Goal: Task Accomplishment & Management: Manage account settings

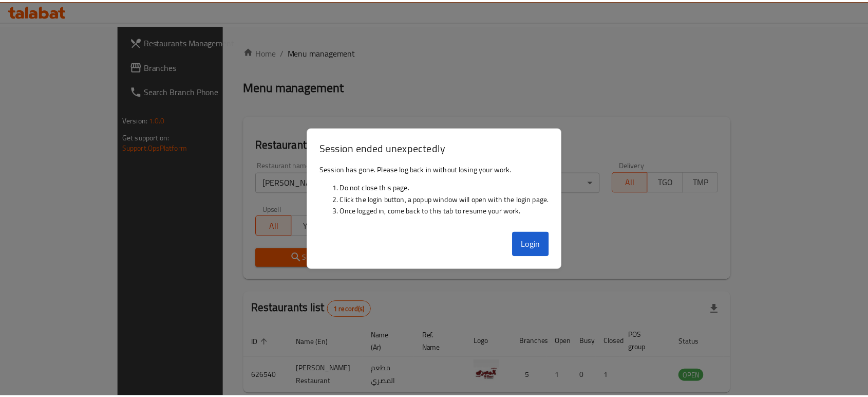
scroll to position [41, 0]
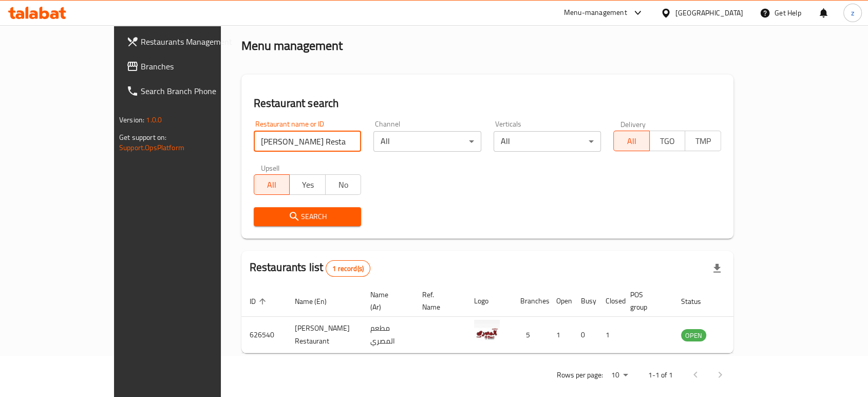
drag, startPoint x: 266, startPoint y: 136, endPoint x: 125, endPoint y: 155, distance: 141.5
click at [125, 155] on div "Restaurants Management Branches Search Branch Phone Version: 1.0.0 Get support …" at bounding box center [434, 196] width 640 height 424
click at [288, 219] on span "Search" at bounding box center [307, 216] width 91 height 13
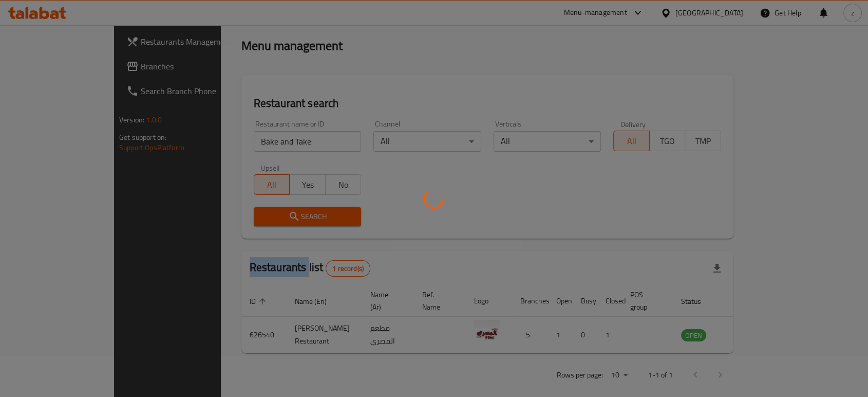
click at [288, 218] on div at bounding box center [434, 198] width 868 height 397
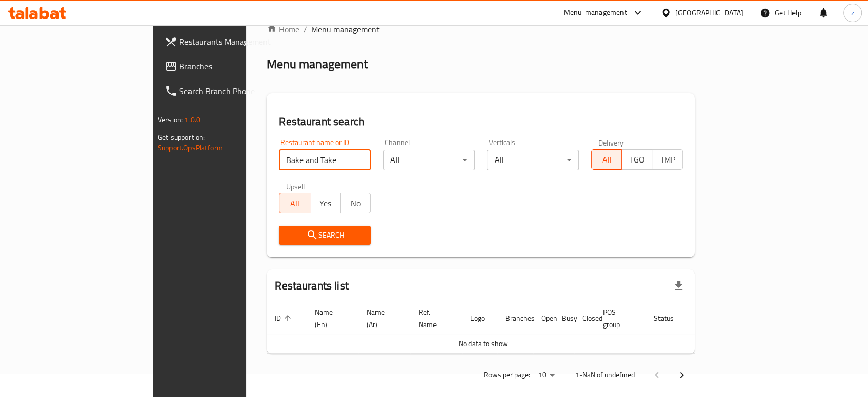
drag, startPoint x: 246, startPoint y: 161, endPoint x: 224, endPoint y: 165, distance: 21.5
click at [279, 165] on input "Bake and Take" at bounding box center [325, 159] width 92 height 21
click at [287, 233] on span "Search" at bounding box center [325, 235] width 76 height 13
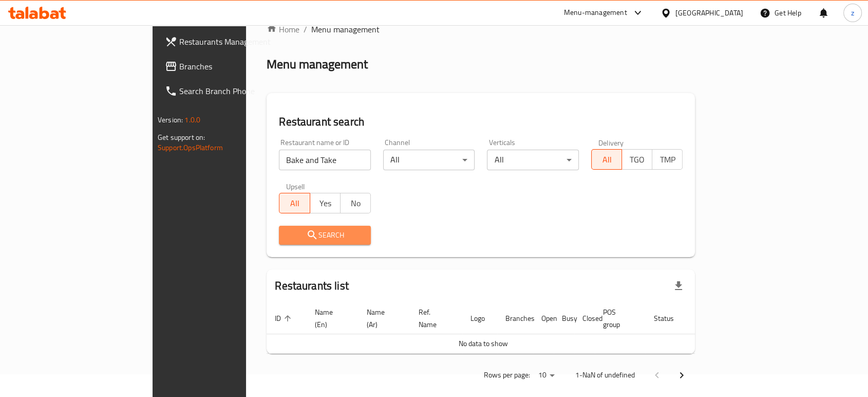
click at [287, 233] on span "Search" at bounding box center [325, 235] width 76 height 13
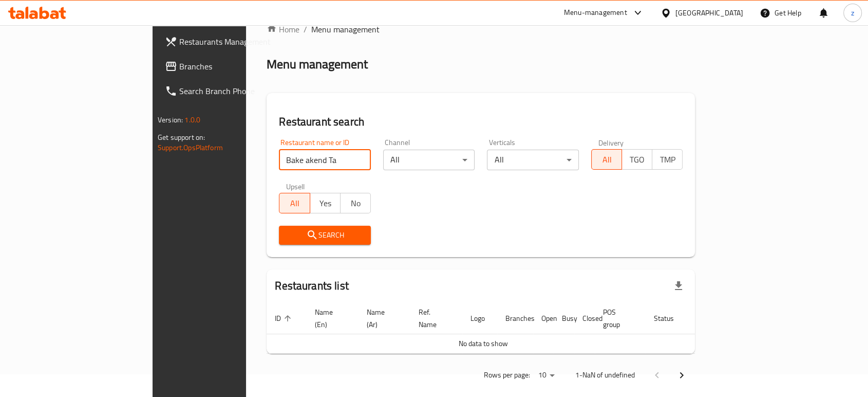
click at [279, 162] on input "Bake akend Ta" at bounding box center [325, 159] width 92 height 21
drag, startPoint x: 246, startPoint y: 162, endPoint x: 204, endPoint y: 163, distance: 41.6
click at [279, 163] on input "Bake akend Ta" at bounding box center [325, 159] width 92 height 21
type input "Bake and take"
click button "Search" at bounding box center [325, 234] width 92 height 19
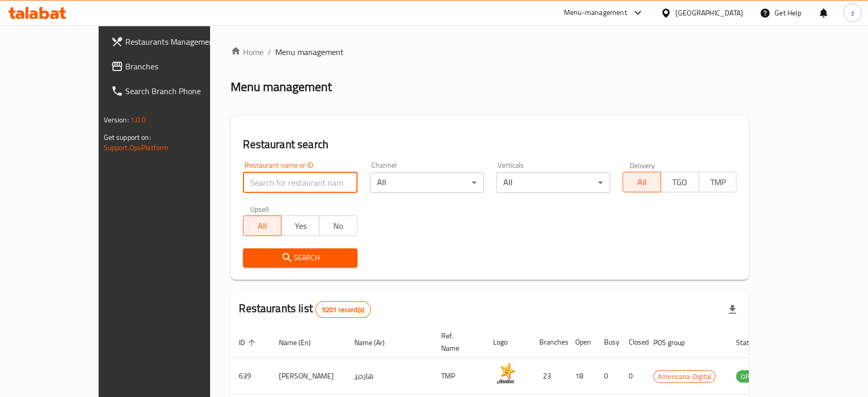
click at [243, 180] on input "search" at bounding box center [300, 182] width 114 height 21
type input "Bake and Take"
click button "Search" at bounding box center [300, 257] width 114 height 19
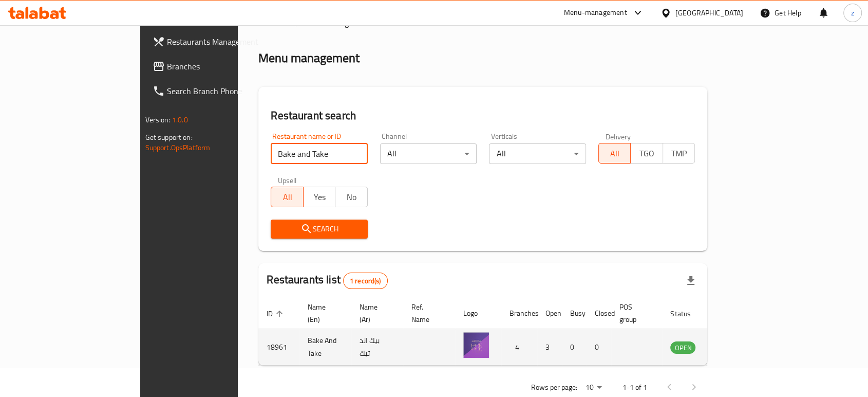
scroll to position [41, 0]
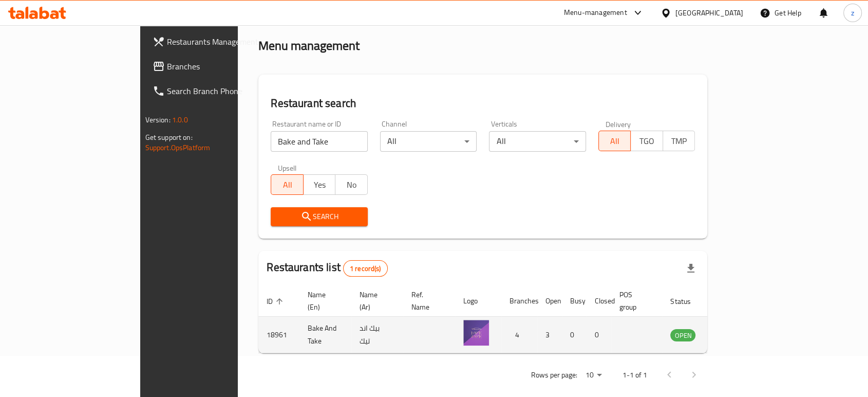
click at [737, 328] on icon "enhanced table" at bounding box center [730, 334] width 12 height 12
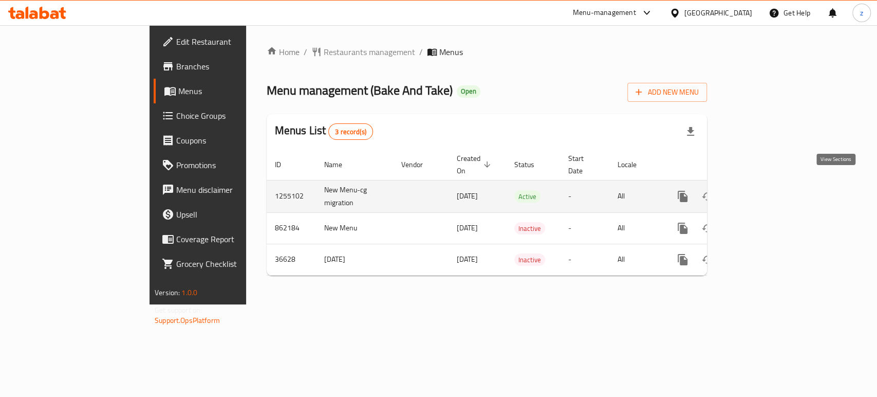
click at [763, 190] on icon "enhanced table" at bounding box center [756, 196] width 12 height 12
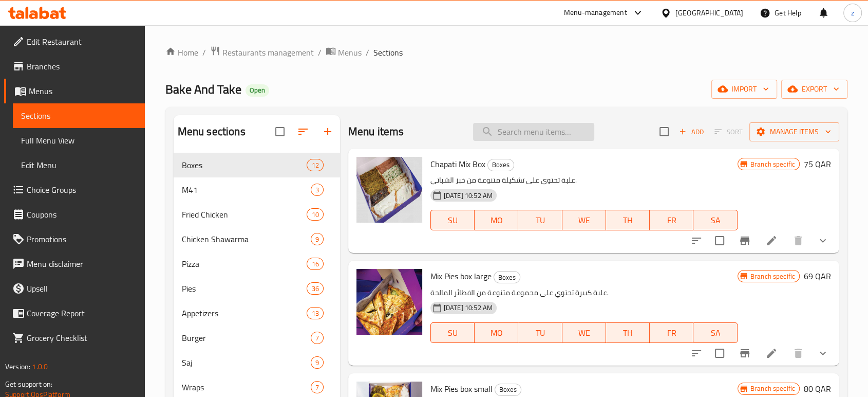
click at [538, 134] on input "search" at bounding box center [533, 132] width 121 height 18
paste input "[PERSON_NAME]"
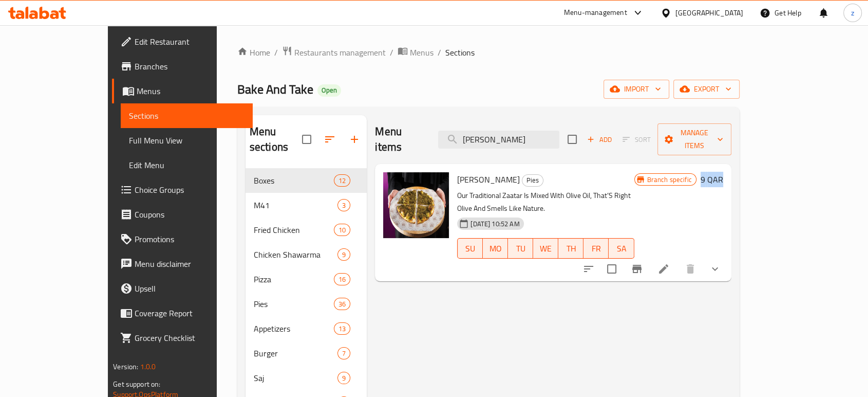
drag, startPoint x: 811, startPoint y: 166, endPoint x: 833, endPoint y: 167, distance: 22.6
click at [727, 168] on div "Manosha Zataar Pies Our Traditional Zaatar Is Mixed With Olive Oil, That’S Righ…" at bounding box center [590, 222] width 274 height 109
copy h6 "9 QAR"
drag, startPoint x: 587, startPoint y: 128, endPoint x: 457, endPoint y: 130, distance: 130.0
click at [457, 130] on div "Menu items Manosha Zataar Add Sort Manage items" at bounding box center [553, 139] width 356 height 49
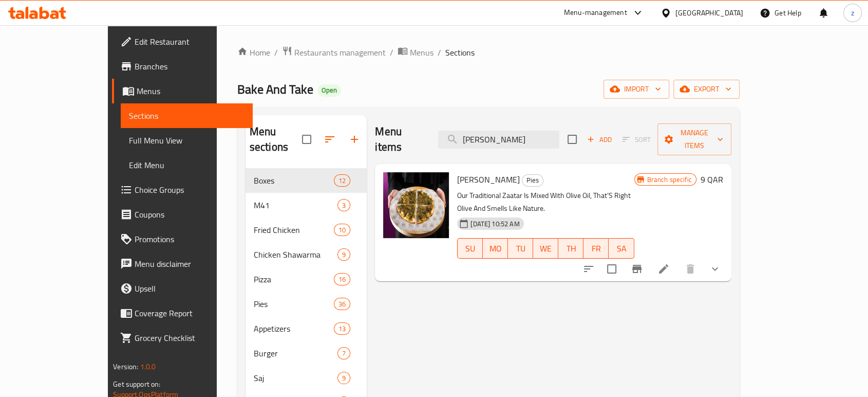
paste input "Pepperoni Pizza Meal"
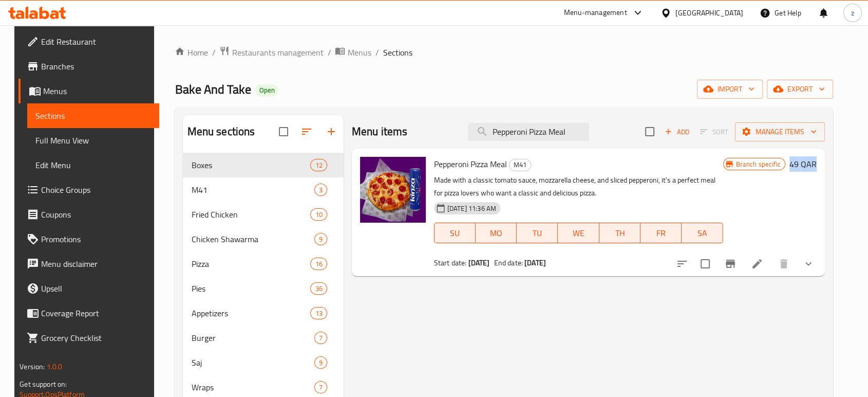
drag, startPoint x: 803, startPoint y: 160, endPoint x: 834, endPoint y: 160, distance: 30.8
click at [821, 160] on div "Pepperoni Pizza Meal M41 Made with a classic tomato sauce, mozzarella cheese, a…" at bounding box center [625, 212] width 391 height 119
copy div "49 QAR"
drag, startPoint x: 580, startPoint y: 126, endPoint x: 417, endPoint y: 124, distance: 163.4
click at [417, 124] on div "Menu items Pepperoni Pizza Meal Add Sort Manage items" at bounding box center [588, 131] width 473 height 33
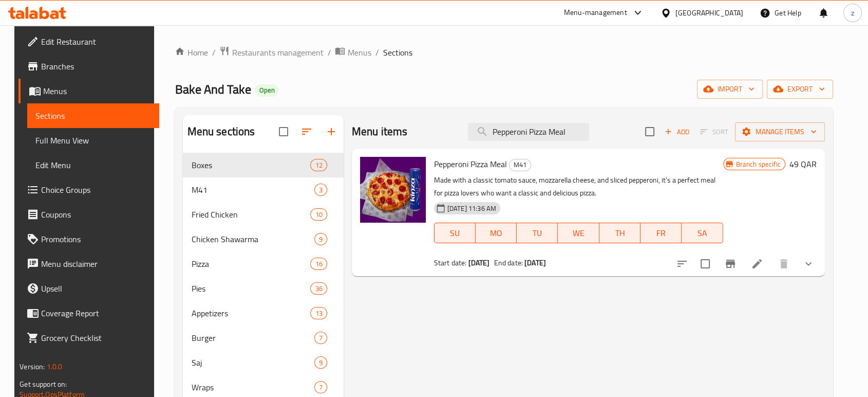
paste input "Akkawi Pie"
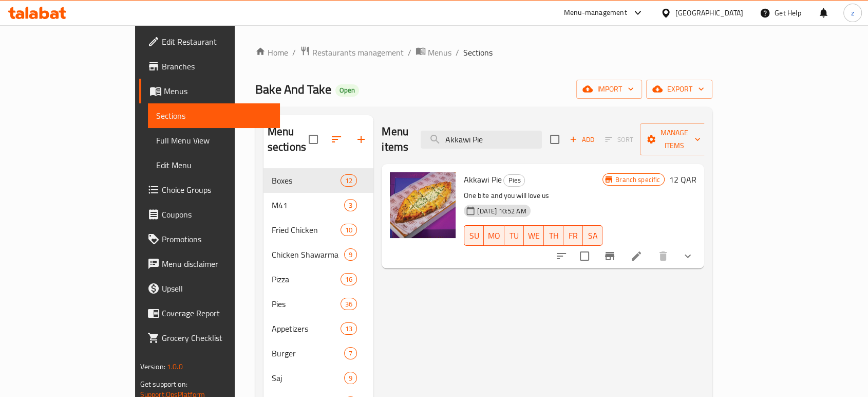
drag, startPoint x: 542, startPoint y: 132, endPoint x: 462, endPoint y: 134, distance: 80.7
click at [462, 134] on div "Menu items Akkawi Pie Add Sort Manage items" at bounding box center [543, 139] width 323 height 49
paste input "Lahm [PERSON_NAME]"
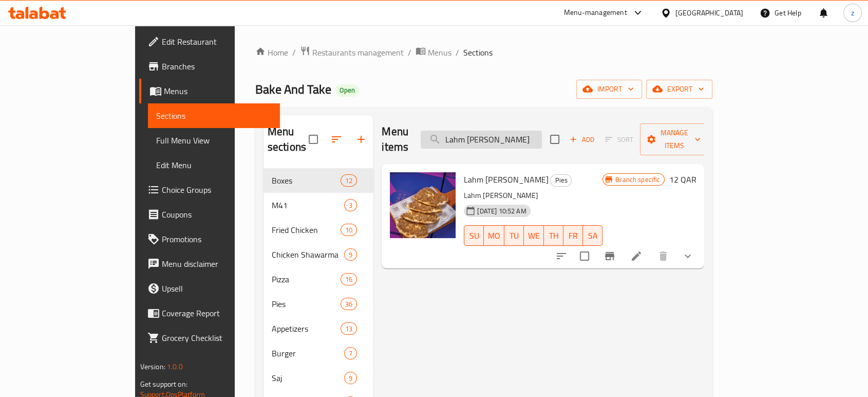
drag, startPoint x: 575, startPoint y: 130, endPoint x: 481, endPoint y: 135, distance: 94.7
click at [481, 135] on input "Lahm [PERSON_NAME]" at bounding box center [481, 139] width 121 height 18
paste input "Mix Chicken Shawarma box"
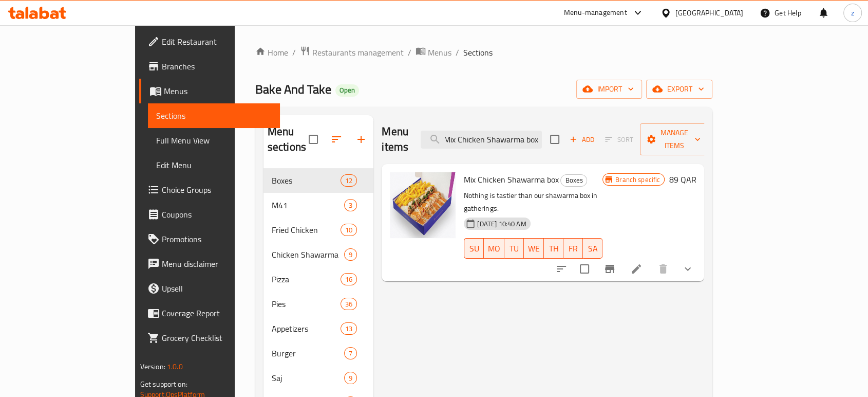
drag, startPoint x: 496, startPoint y: 134, endPoint x: 632, endPoint y: 133, distance: 136.6
click at [632, 133] on div "Menu items Mix Chicken Shawarma box Add Sort Manage items" at bounding box center [543, 139] width 323 height 49
paste input "Authentic Chicken Shawarma Sandwich"
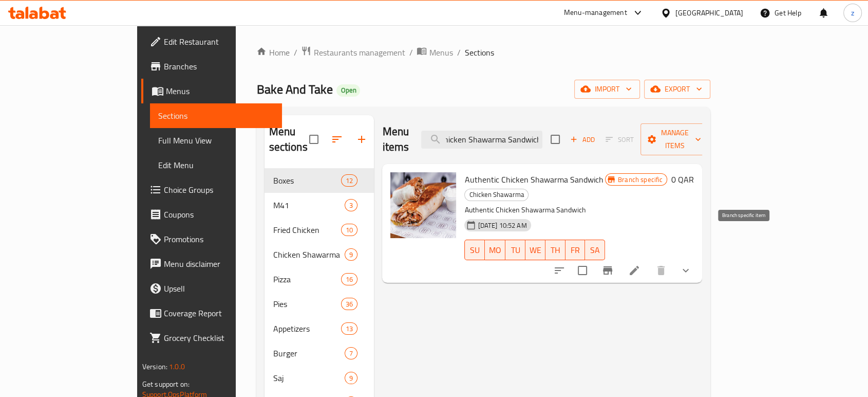
type input "Authentic Chicken Shawarma Sandwich"
click at [612, 266] on icon "Branch-specific-item" at bounding box center [607, 270] width 9 height 8
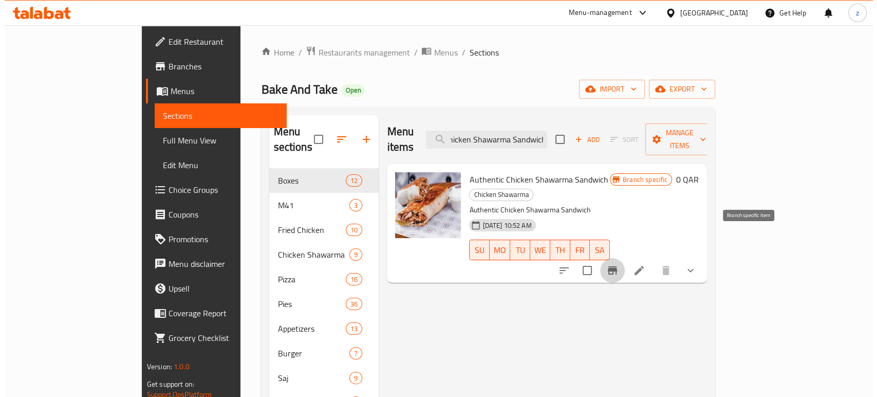
scroll to position [0, 0]
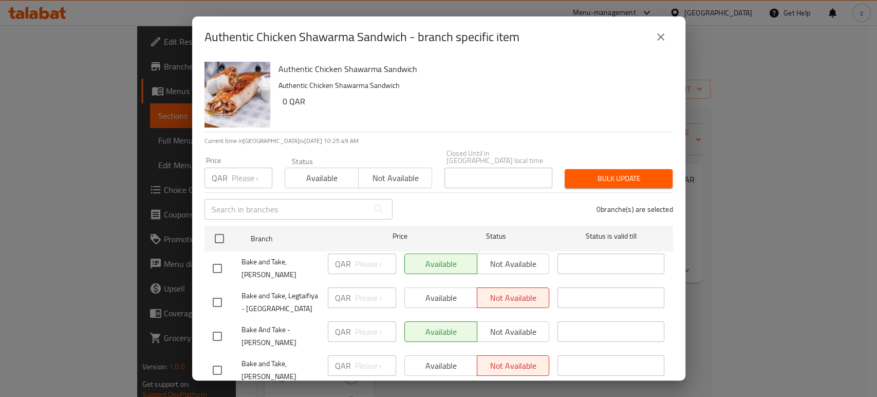
click at [660, 39] on icon "close" at bounding box center [660, 37] width 12 height 12
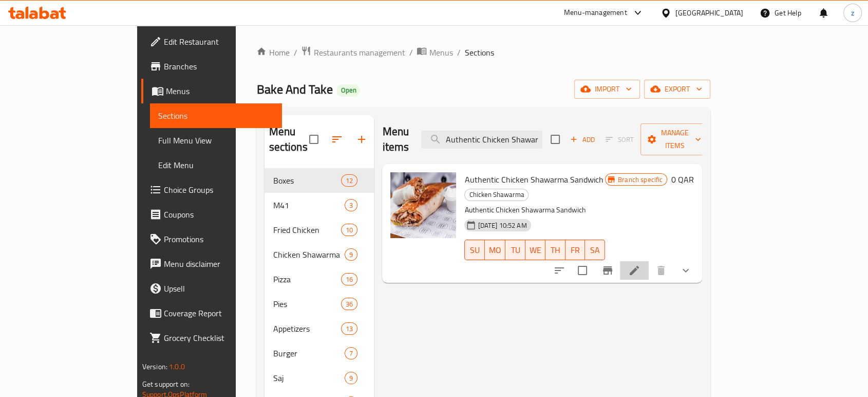
click at [639, 266] on icon at bounding box center [634, 270] width 9 height 9
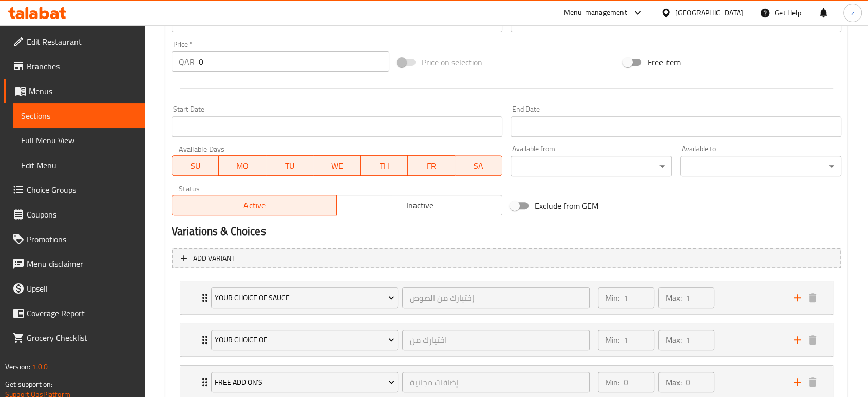
scroll to position [486, 0]
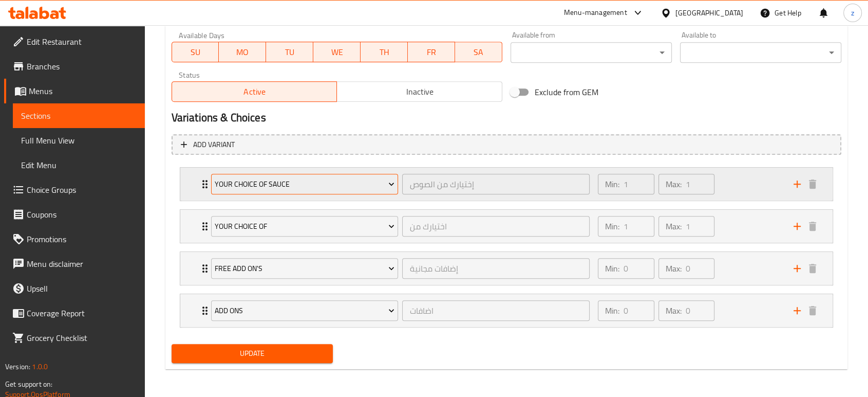
click at [389, 181] on icon "Expand" at bounding box center [391, 184] width 10 height 10
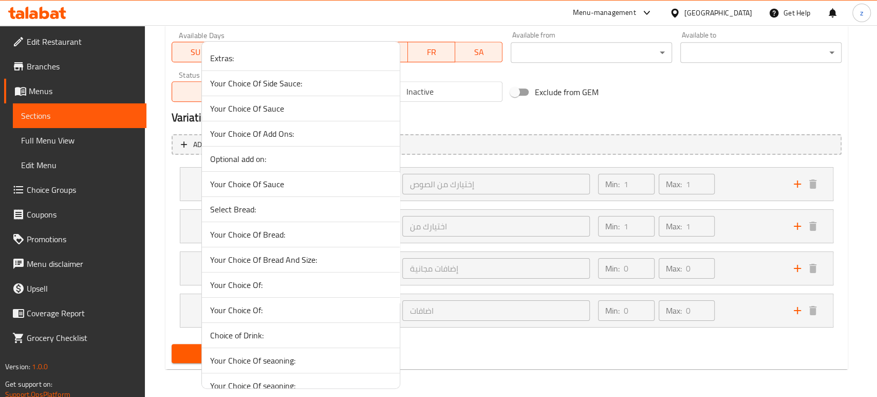
click at [567, 134] on div at bounding box center [438, 198] width 877 height 397
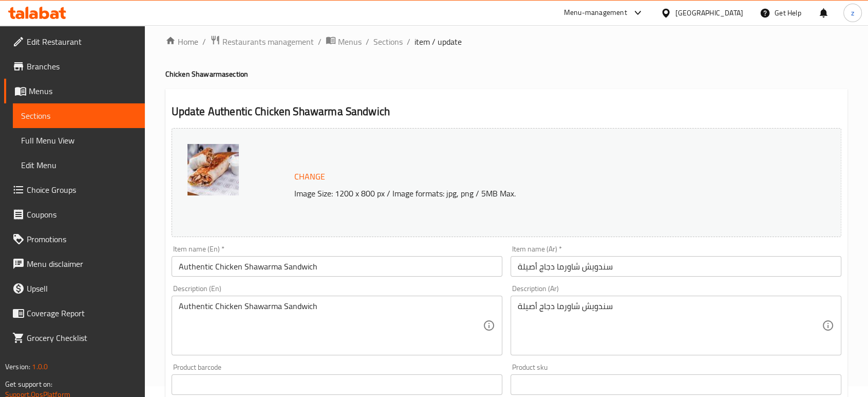
scroll to position [0, 0]
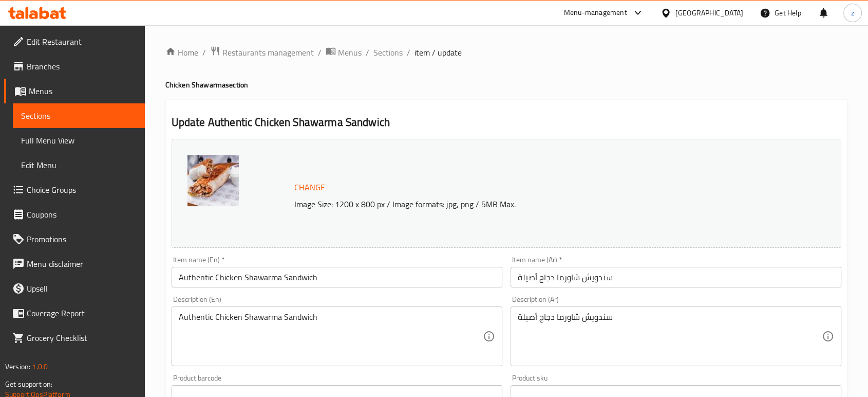
click at [342, 52] on span "Menus" at bounding box center [350, 52] width 24 height 12
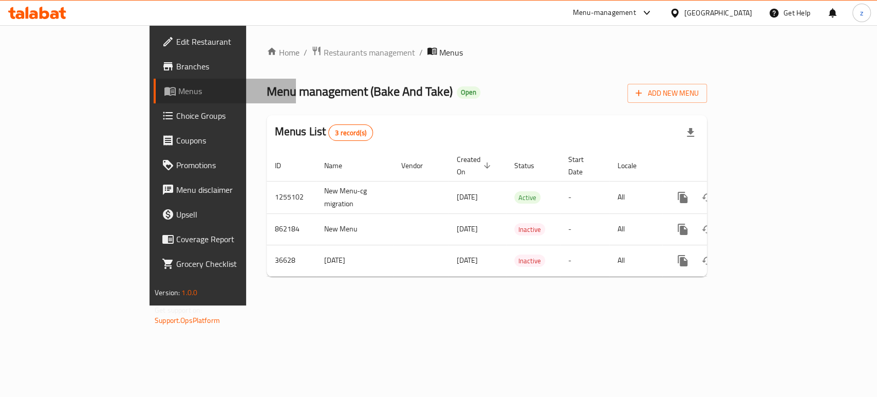
click at [178, 88] on span "Menus" at bounding box center [232, 91] width 109 height 12
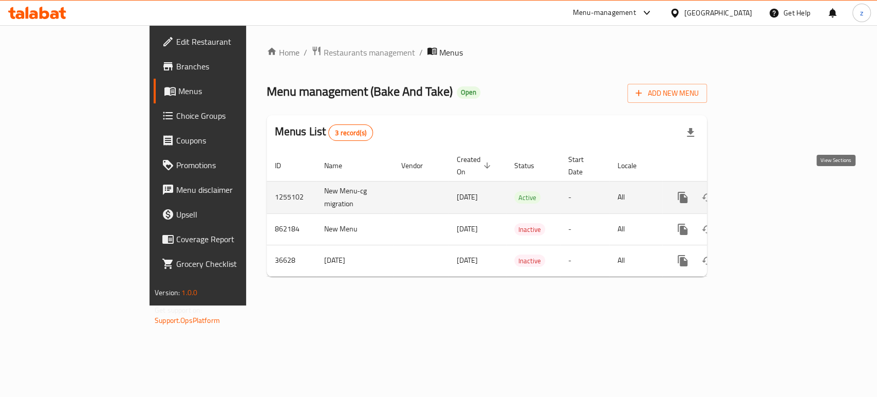
click at [763, 191] on icon "enhanced table" at bounding box center [756, 197] width 12 height 12
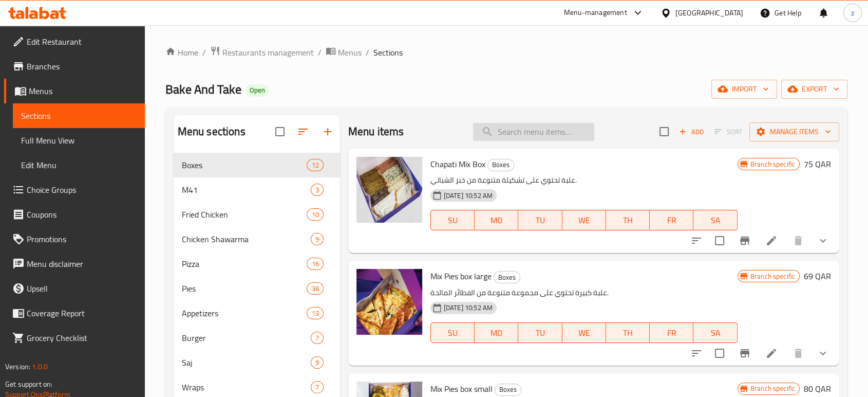
click at [535, 134] on input "search" at bounding box center [533, 132] width 121 height 18
paste input "Saj box"
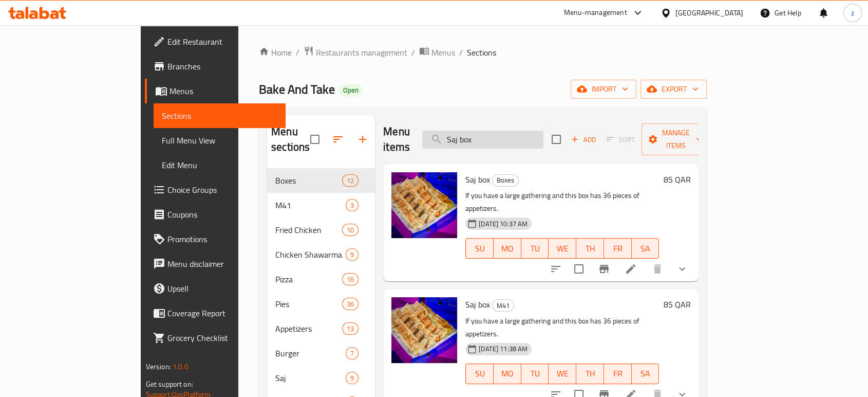
drag, startPoint x: 493, startPoint y: 137, endPoint x: 483, endPoint y: 138, distance: 9.4
click at [488, 137] on input "Saj box" at bounding box center [482, 139] width 121 height 18
paste input "Chicken Dynamite shawarma sandwich"
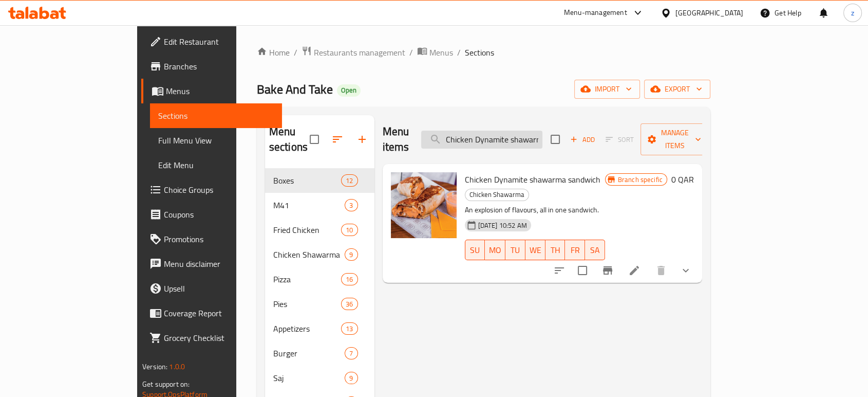
click at [513, 130] on input "Chicken Dynamite shawarma sandwich" at bounding box center [481, 139] width 121 height 18
paste input "Mix Pies box large"
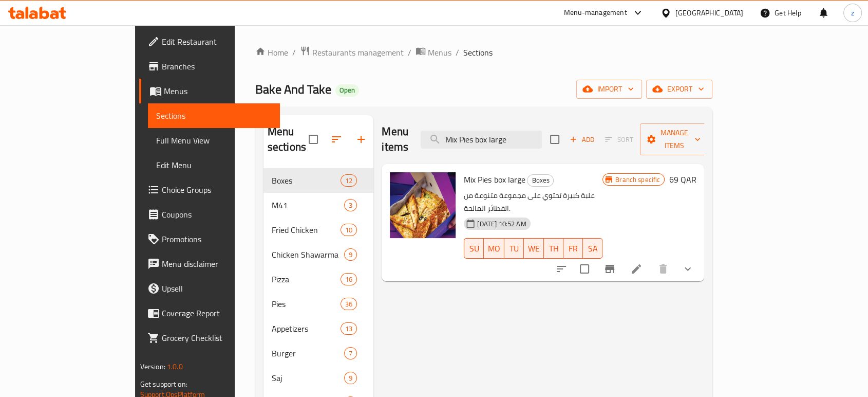
drag, startPoint x: 571, startPoint y: 139, endPoint x: 462, endPoint y: 127, distance: 109.0
click at [462, 127] on div "Menu items Mix Pies box large Add Sort Manage items" at bounding box center [543, 139] width 323 height 49
paste input "[PERSON_NAME]"
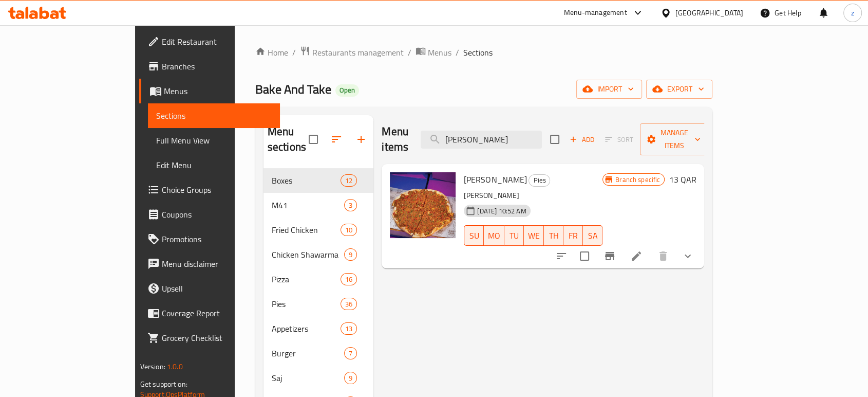
drag, startPoint x: 522, startPoint y: 131, endPoint x: 468, endPoint y: 131, distance: 53.9
click at [468, 131] on div "Menu items Lahm Ajin Lebanese Add Sort Manage items" at bounding box center [543, 139] width 323 height 49
paste input "bnah Zatar Pi"
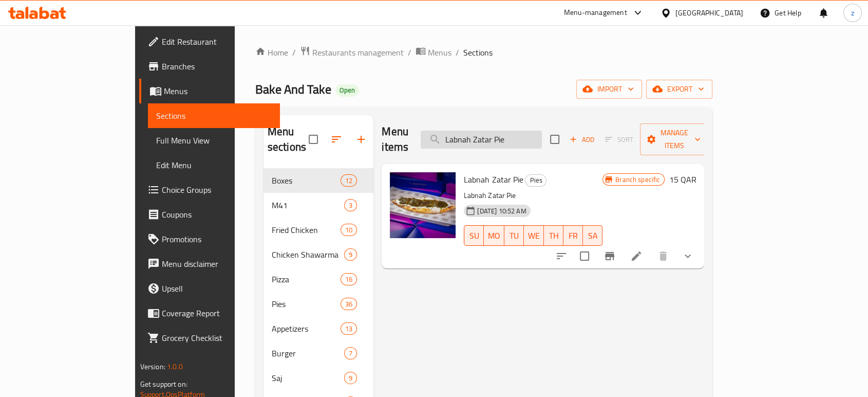
drag, startPoint x: 559, startPoint y: 132, endPoint x: 482, endPoint y: 129, distance: 77.1
click at [482, 130] on input "Labnah Zatar Pie" at bounding box center [481, 139] width 121 height 18
paste input "Cheesy fried chicken"
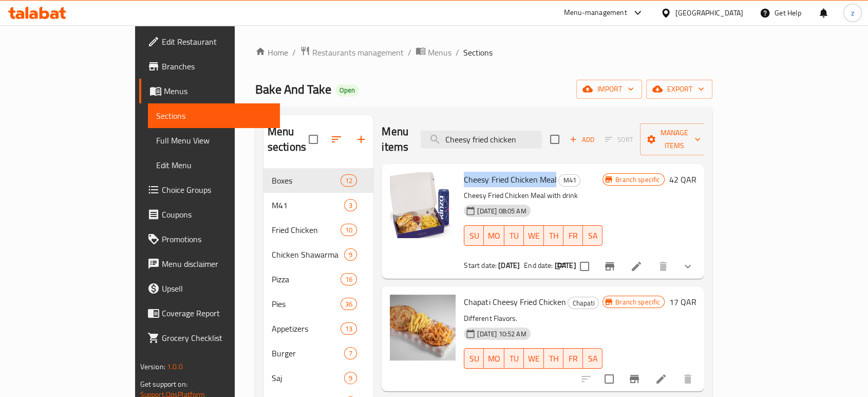
copy span "Cheesy Fried Chicken Meal"
drag, startPoint x: 431, startPoint y: 163, endPoint x: 521, endPoint y: 166, distance: 89.4
click at [521, 172] on span "Cheesy Fried Chicken Meal" at bounding box center [510, 179] width 92 height 15
drag, startPoint x: 566, startPoint y: 131, endPoint x: 422, endPoint y: 130, distance: 143.3
click at [422, 130] on div "Menu items Cheesy fried chicken Add Sort Manage items" at bounding box center [543, 139] width 323 height 49
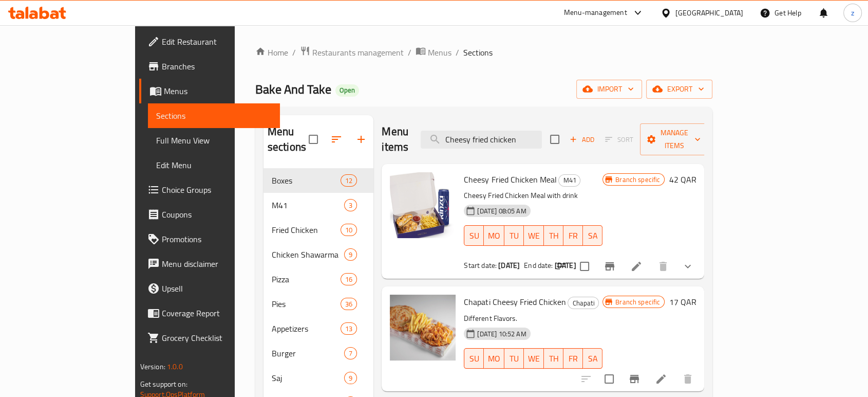
paste input "Zaatar Saj"
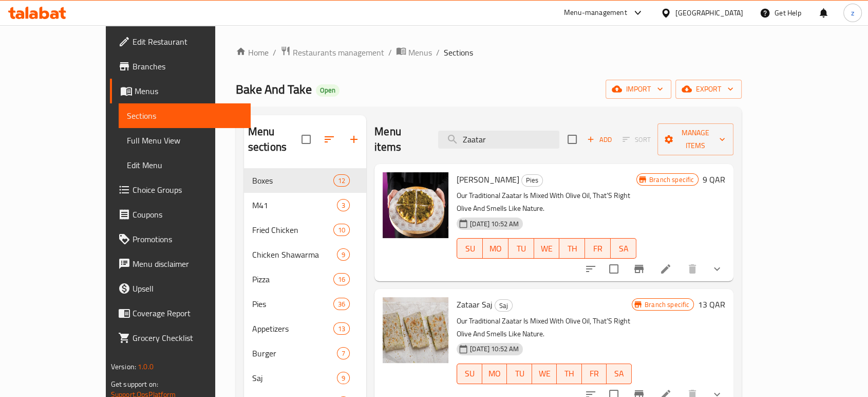
type input "Zaatar"
drag, startPoint x: 427, startPoint y: 274, endPoint x: 464, endPoint y: 274, distance: 37.0
click at [464, 293] on div "Zataar Saj Saj Our Traditional Zaatar Is Mixed With Olive Oil, That’S Right Oli…" at bounding box center [544, 347] width 183 height 109
copy span "Zataar Saj"
click at [293, 54] on span "Restaurants management" at bounding box center [338, 52] width 91 height 12
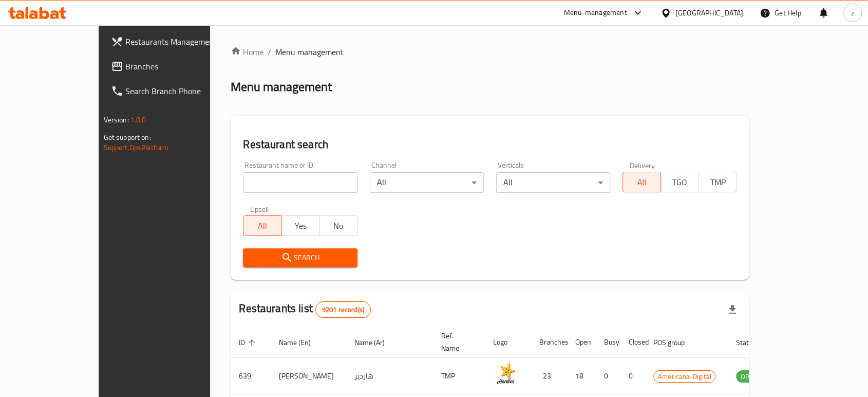
drag, startPoint x: 230, startPoint y: 173, endPoint x: 224, endPoint y: 175, distance: 6.2
click at [243, 173] on input "search" at bounding box center [300, 182] width 114 height 21
type input "Desi House"
click button "Search" at bounding box center [300, 257] width 114 height 19
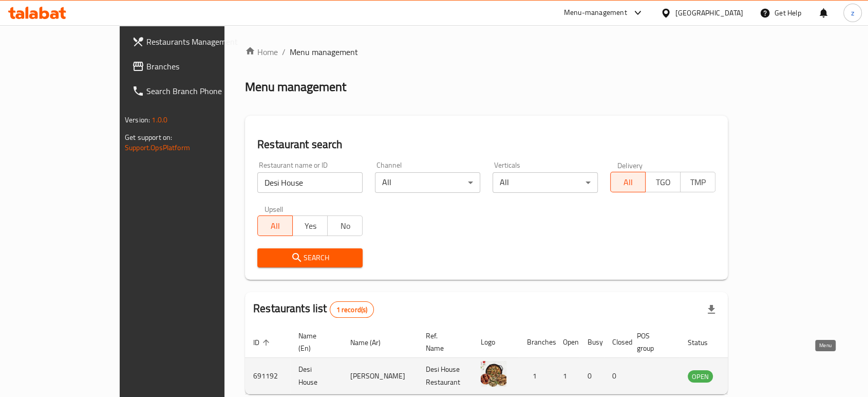
click at [754, 372] on icon "enhanced table" at bounding box center [747, 376] width 11 height 9
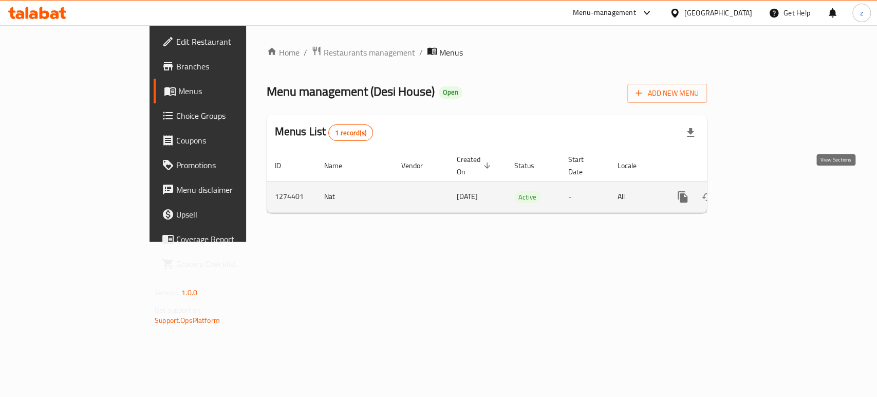
click at [763, 191] on icon "enhanced table" at bounding box center [756, 197] width 12 height 12
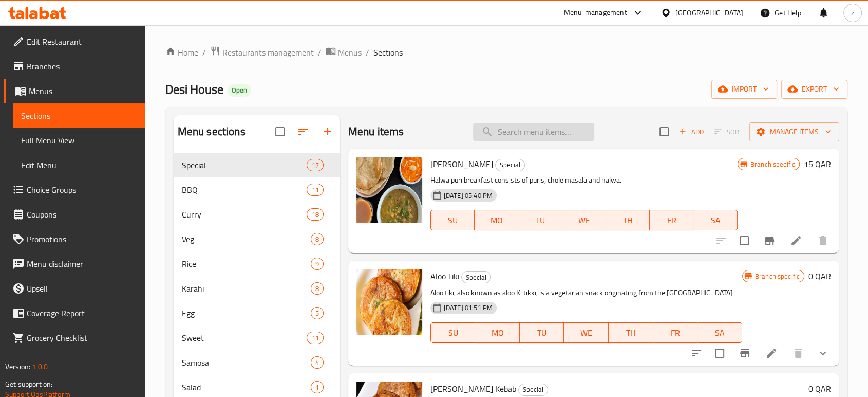
click at [538, 133] on input "search" at bounding box center [533, 132] width 121 height 18
paste input "[PERSON_NAME]"
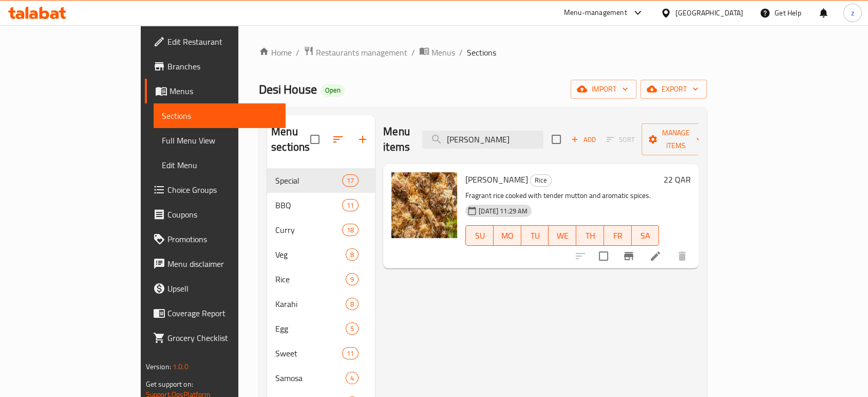
drag, startPoint x: 498, startPoint y: 130, endPoint x: 457, endPoint y: 130, distance: 41.1
click at [457, 130] on div "Menu items Pulao Mutton Add Sort Manage items" at bounding box center [540, 139] width 315 height 49
paste input "Mutton Paya"
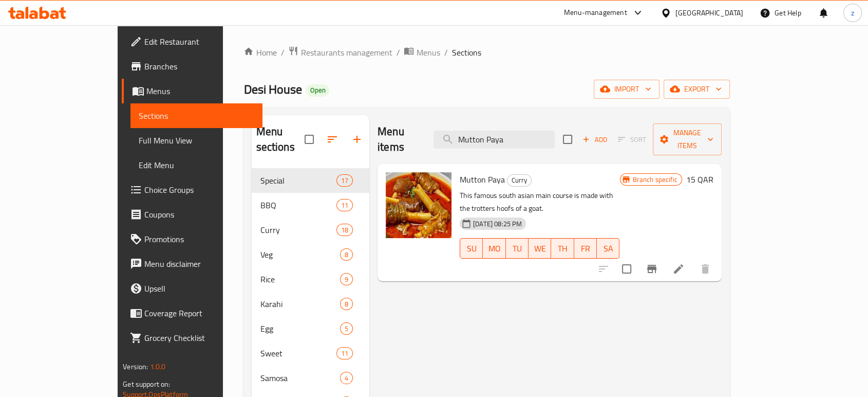
type input "Mutton Paya"
click at [300, 53] on span "Restaurants management" at bounding box center [345, 52] width 91 height 12
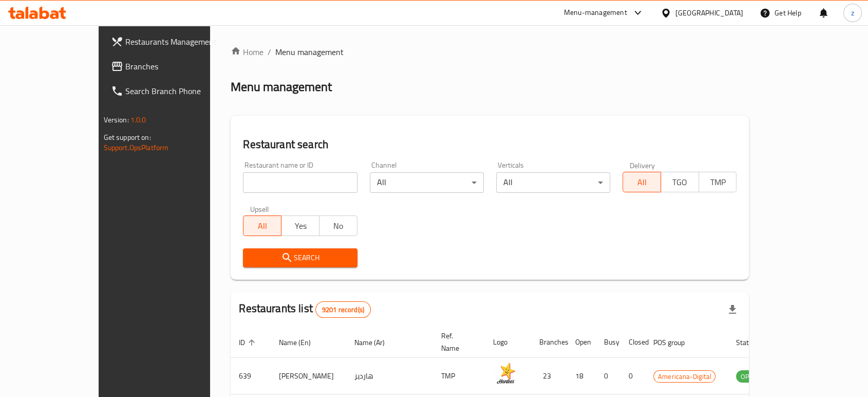
click at [243, 181] on input "search" at bounding box center [300, 182] width 114 height 21
type input "Tabkhetna Restaurant"
click button "Search" at bounding box center [300, 257] width 114 height 19
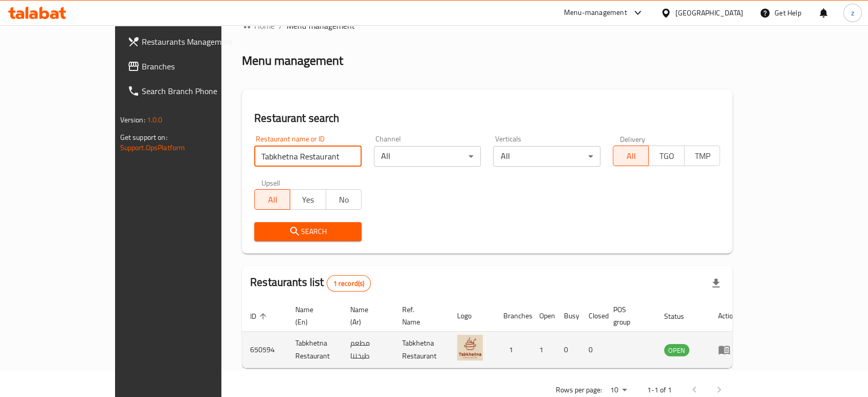
scroll to position [41, 0]
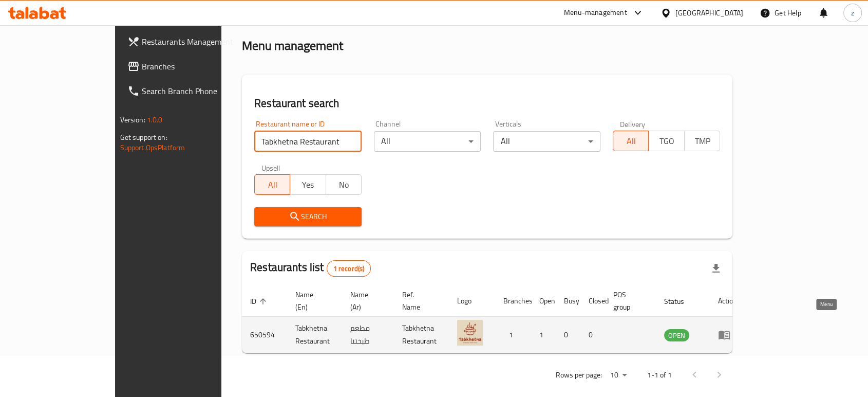
click at [728, 333] on icon "enhanced table" at bounding box center [727, 335] width 4 height 4
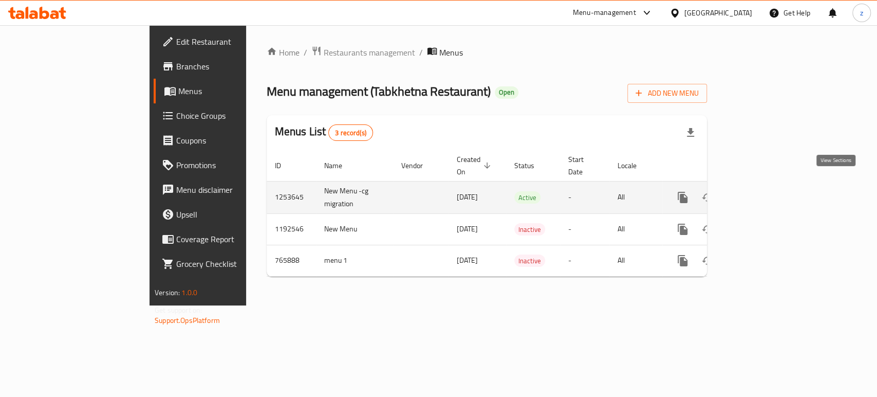
click at [763, 191] on icon "enhanced table" at bounding box center [756, 197] width 12 height 12
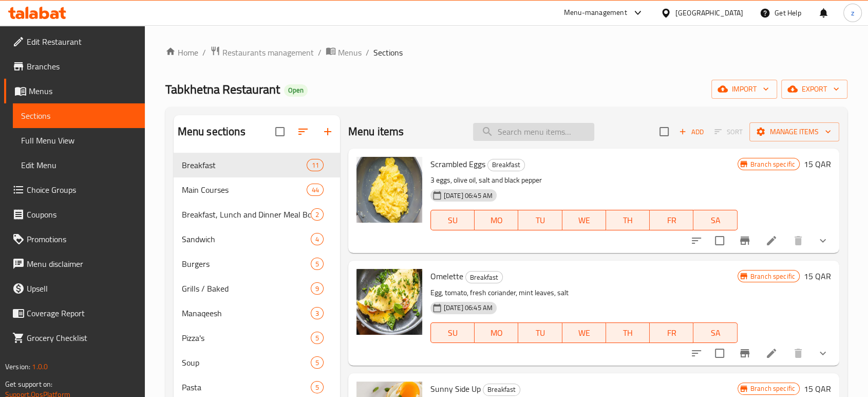
click at [530, 131] on input "search" at bounding box center [533, 132] width 121 height 18
paste input "[PERSON_NAME]"
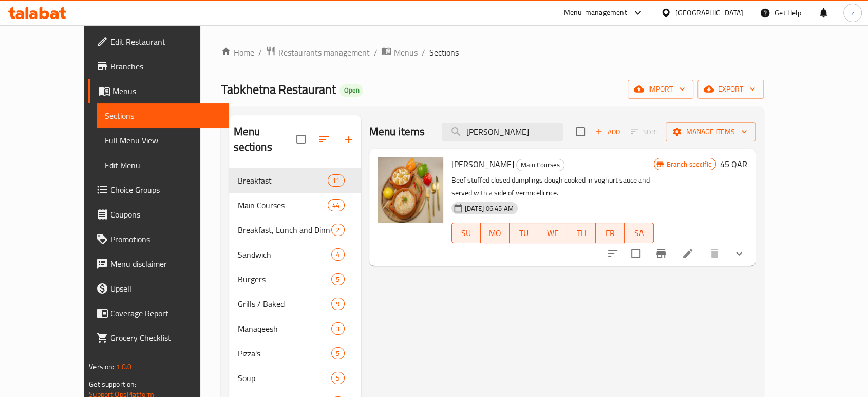
drag, startPoint x: 559, startPoint y: 135, endPoint x: 464, endPoint y: 133, distance: 94.5
click at [465, 134] on div "Menu items Shish Barak Add Sort Manage items" at bounding box center [562, 131] width 386 height 33
paste input "Meal Box For 1"
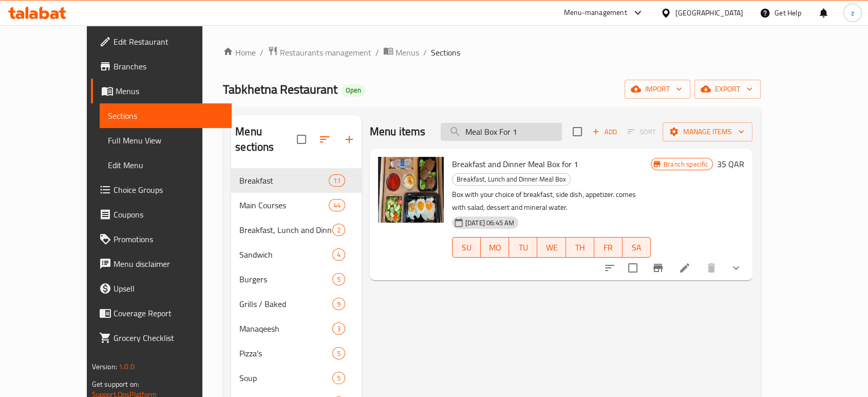
drag, startPoint x: 555, startPoint y: 135, endPoint x: 473, endPoint y: 133, distance: 82.2
click at [473, 133] on input "Meal Box For 1" at bounding box center [501, 132] width 121 height 18
paste input "[PERSON_NAME]"
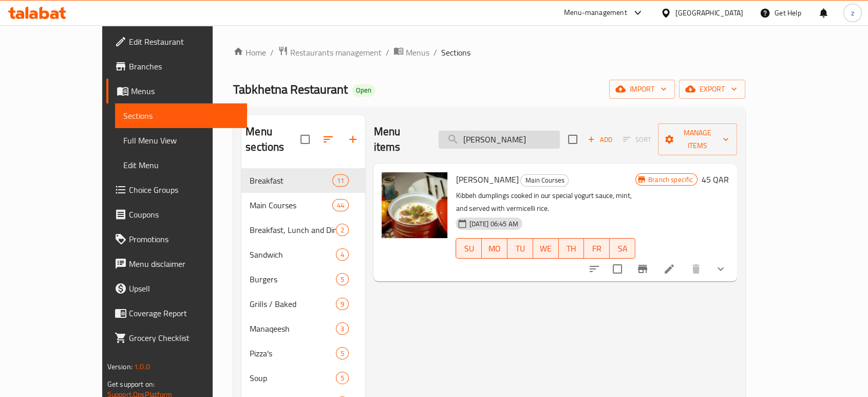
drag, startPoint x: 547, startPoint y: 135, endPoint x: 552, endPoint y: 131, distance: 5.6
click at [552, 131] on input "[PERSON_NAME]" at bounding box center [499, 139] width 121 height 18
drag, startPoint x: 566, startPoint y: 132, endPoint x: 469, endPoint y: 127, distance: 96.7
click at [469, 127] on div "Menu items Kibbeh Bil Laban Add Sort Manage items" at bounding box center [555, 139] width 364 height 49
paste input "Kibbeh Bil Saniyeh"
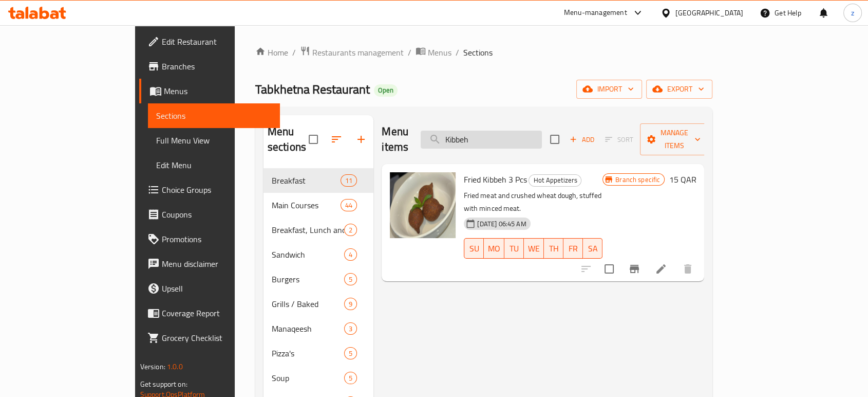
click at [500, 134] on input "Kibbeh" at bounding box center [481, 139] width 121 height 18
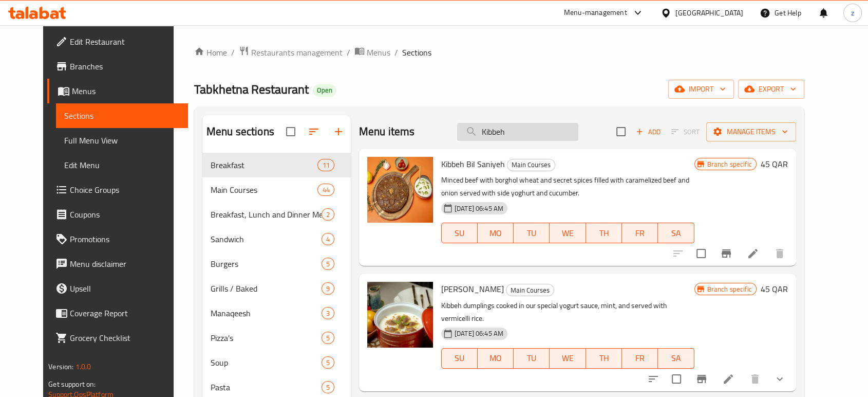
drag, startPoint x: 527, startPoint y: 130, endPoint x: 475, endPoint y: 136, distance: 52.2
click at [475, 136] on input "Kibbeh" at bounding box center [517, 132] width 121 height 18
paste input "Rizz Be Djeij"
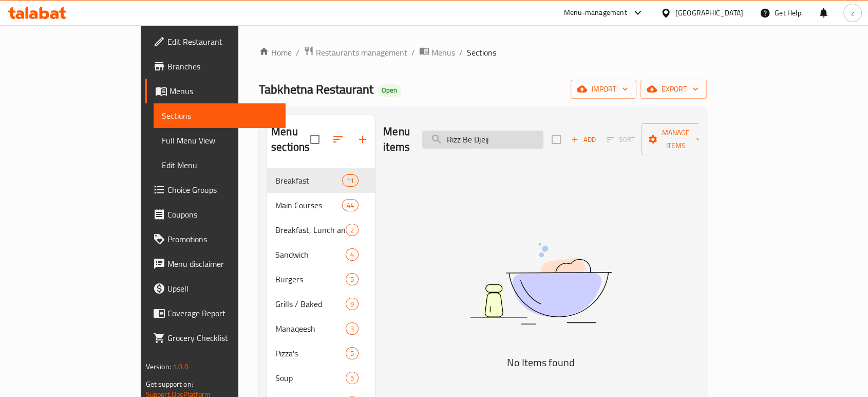
click at [499, 132] on input "Rizz Be Djeij" at bounding box center [482, 139] width 121 height 18
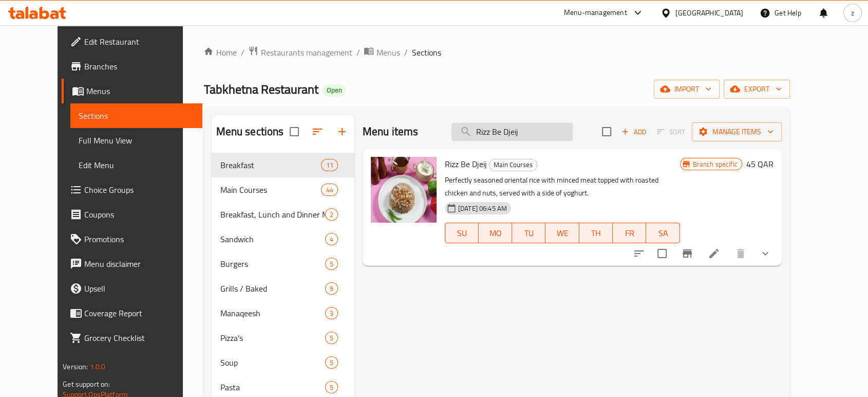
drag, startPoint x: 558, startPoint y: 136, endPoint x: 505, endPoint y: 137, distance: 52.9
click at [505, 137] on input "Rizz Be Djeij" at bounding box center [512, 132] width 121 height 18
type input "Rizz Be Djeij"
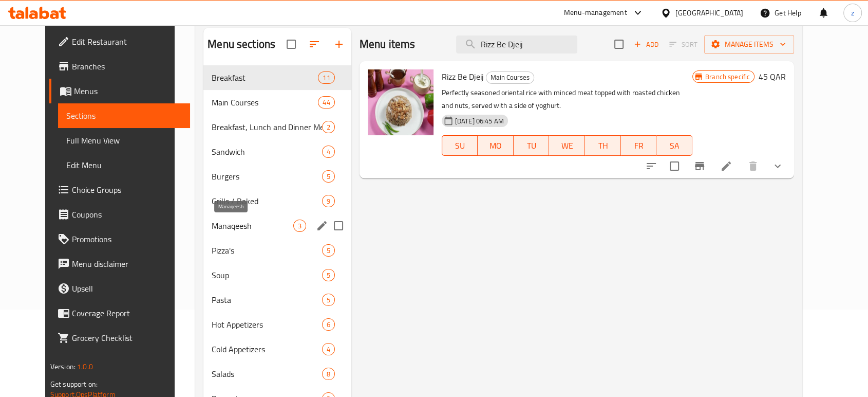
scroll to position [114, 0]
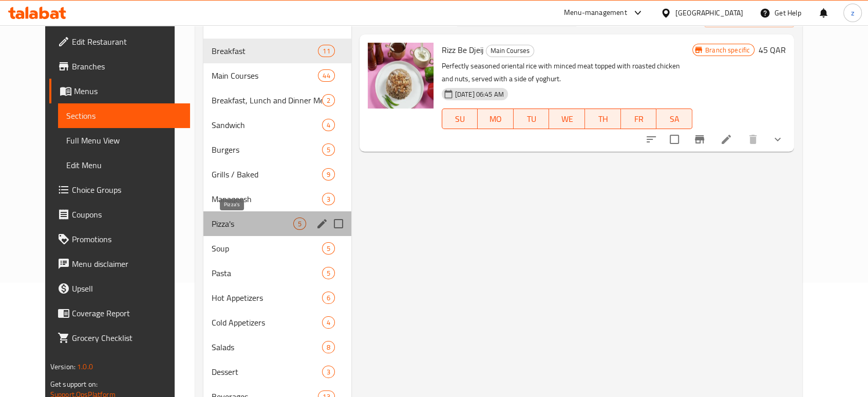
click at [223, 222] on span "Pizza's" at bounding box center [252, 223] width 81 height 12
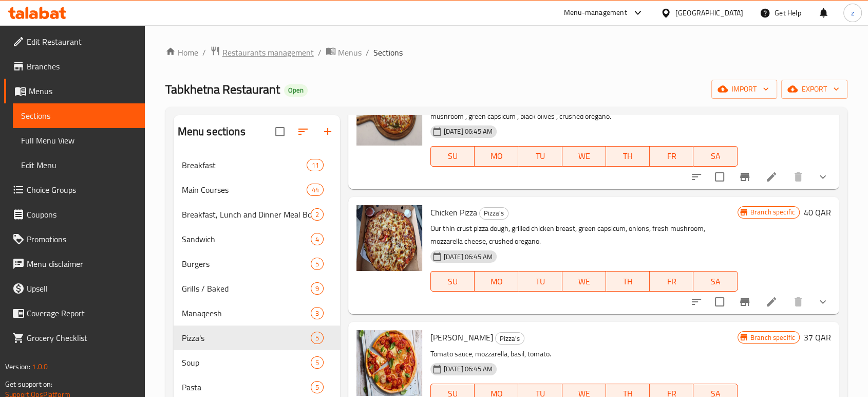
click at [267, 53] on span "Restaurants management" at bounding box center [267, 52] width 91 height 12
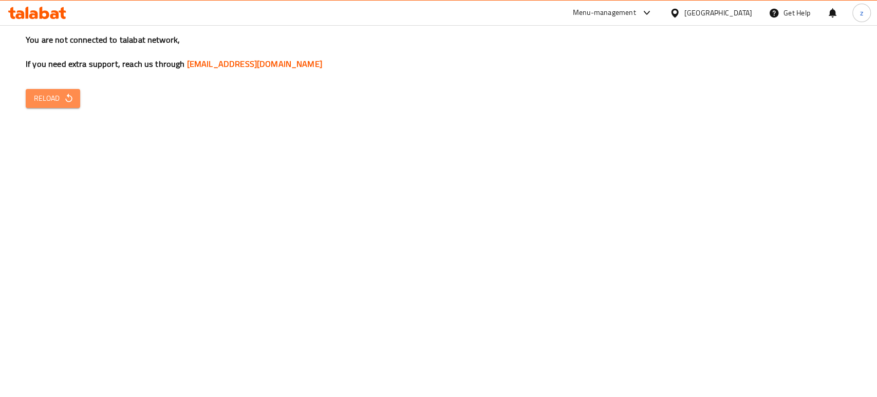
click at [50, 100] on span "Reload" at bounding box center [53, 98] width 38 height 13
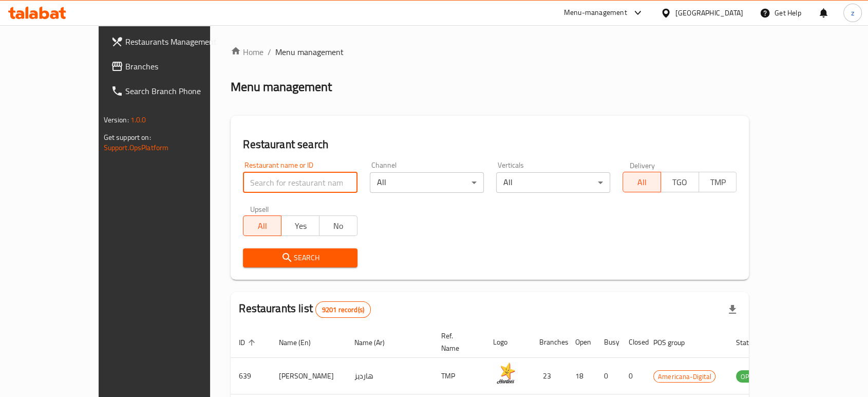
click at [243, 187] on input "search" at bounding box center [300, 182] width 114 height 21
type input "ASSEER TIME"
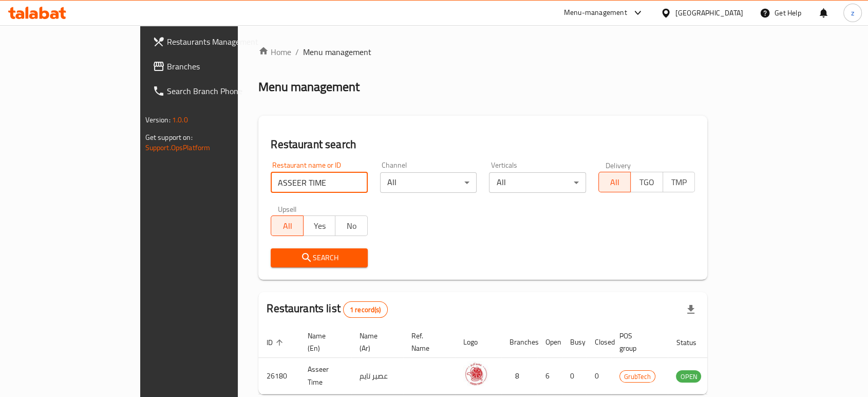
scroll to position [41, 0]
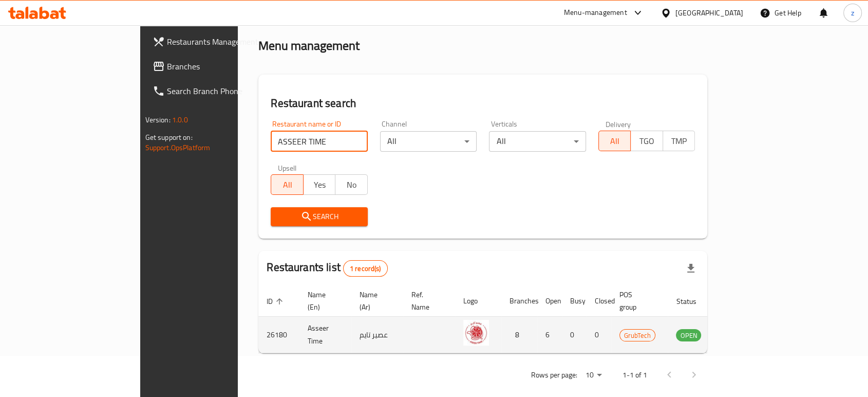
click at [742, 328] on icon "enhanced table" at bounding box center [736, 334] width 12 height 12
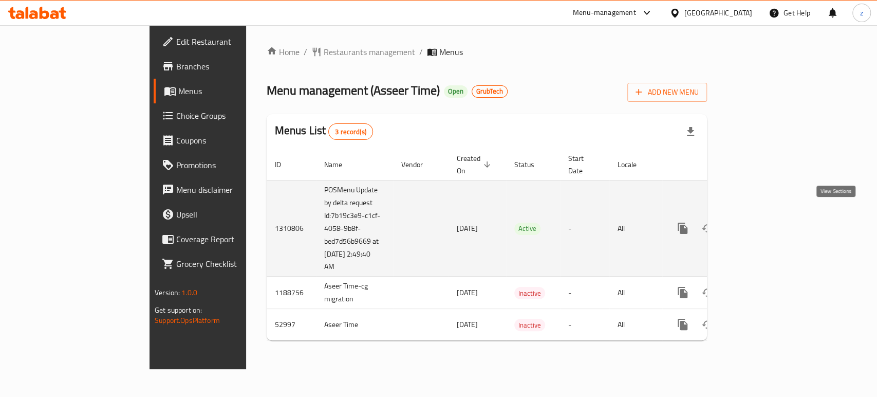
click at [761, 223] on icon "enhanced table" at bounding box center [756, 227] width 9 height 9
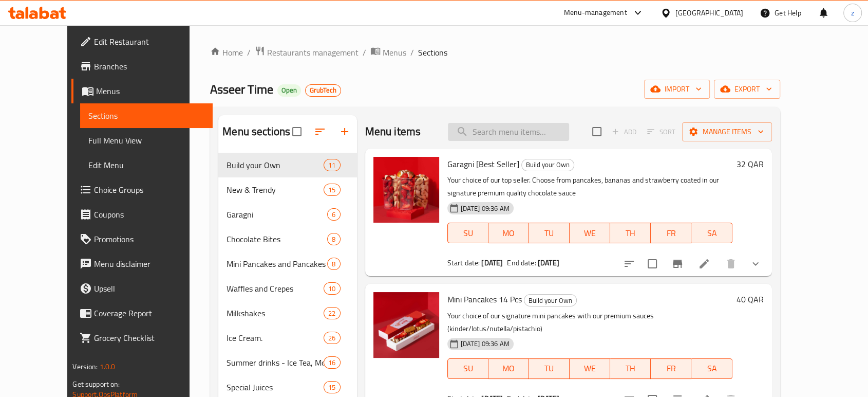
click at [503, 130] on input "search" at bounding box center [508, 132] width 121 height 18
paste input "Strawberry Chocolate"
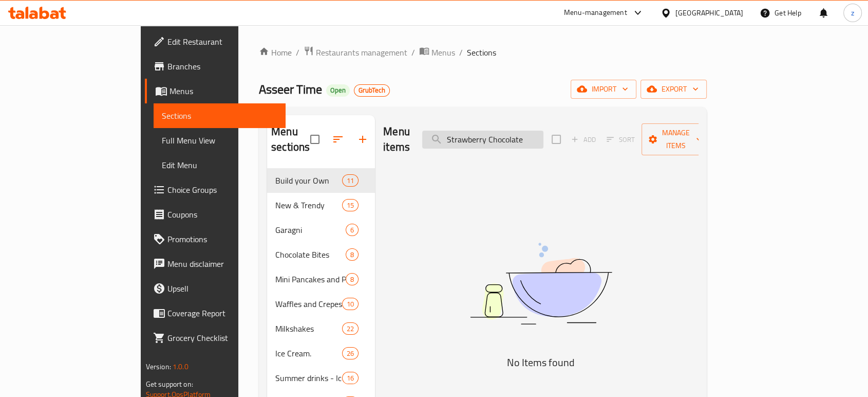
click at [501, 133] on input "Strawberry Chocolate" at bounding box center [482, 139] width 121 height 18
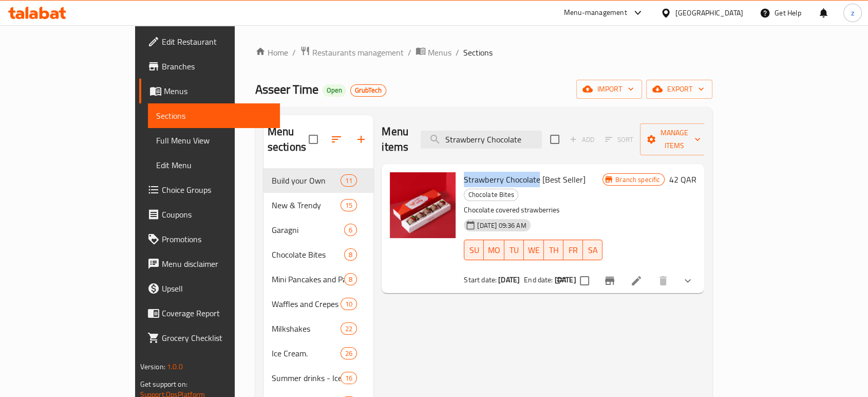
copy span "Strawberry Chocolate"
drag, startPoint x: 429, startPoint y: 163, endPoint x: 503, endPoint y: 165, distance: 74.0
click at [503, 168] on div "Strawberry Chocolate [Best Seller] Chocolate Bites Chocolate covered strawberri…" at bounding box center [533, 228] width 147 height 121
drag, startPoint x: 579, startPoint y: 133, endPoint x: 437, endPoint y: 133, distance: 142.8
click at [437, 133] on div "Menu items Strawberry Chocolate Add Sort Manage items" at bounding box center [543, 139] width 323 height 49
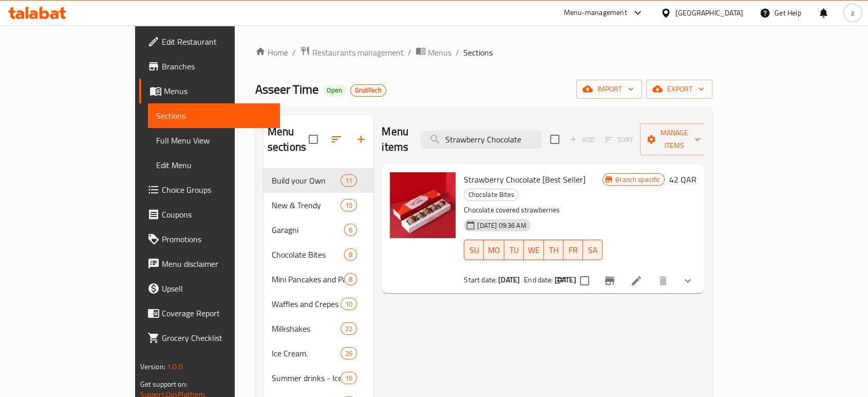
paste input "Garagni"
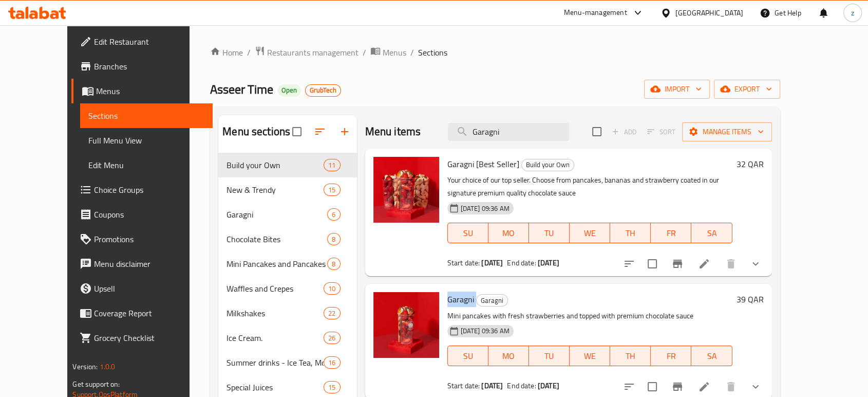
drag, startPoint x: 428, startPoint y: 299, endPoint x: 458, endPoint y: 295, distance: 30.6
click at [458, 295] on div "Garagni Garagni Mini pancakes with fresh strawberries and topped with premium c…" at bounding box center [589, 341] width 293 height 106
copy h6 "Garagni"
drag, startPoint x: 535, startPoint y: 131, endPoint x: 477, endPoint y: 129, distance: 58.1
click at [477, 129] on input "Garagni" at bounding box center [508, 132] width 121 height 18
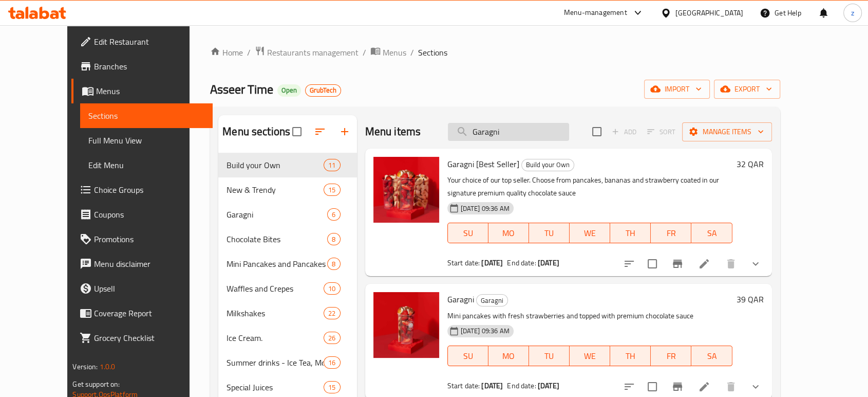
paste input "The Legend Milkshake"
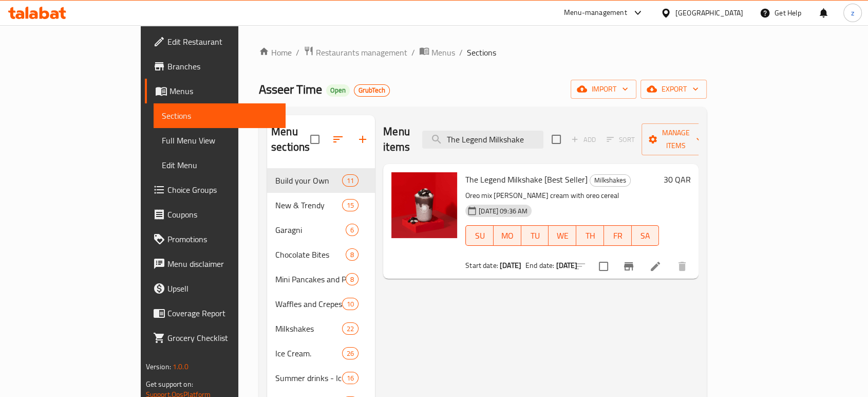
type input "The Legend Milkshake"
click at [316, 54] on span "Restaurants management" at bounding box center [361, 52] width 91 height 12
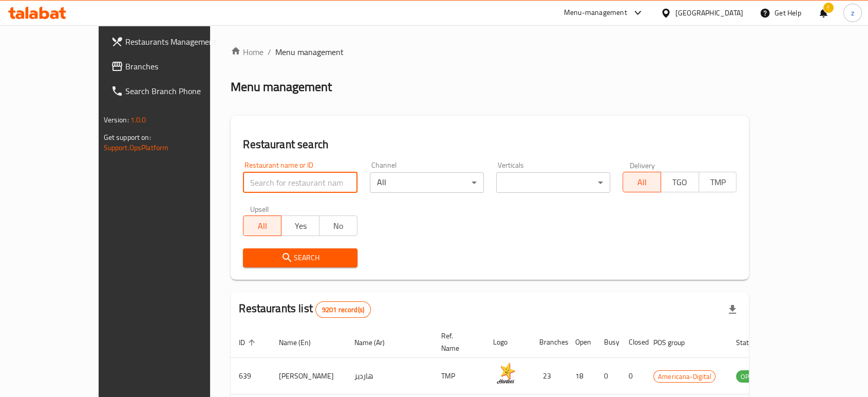
click at [243, 188] on input "search" at bounding box center [300, 182] width 114 height 21
click button "Search" at bounding box center [300, 257] width 114 height 19
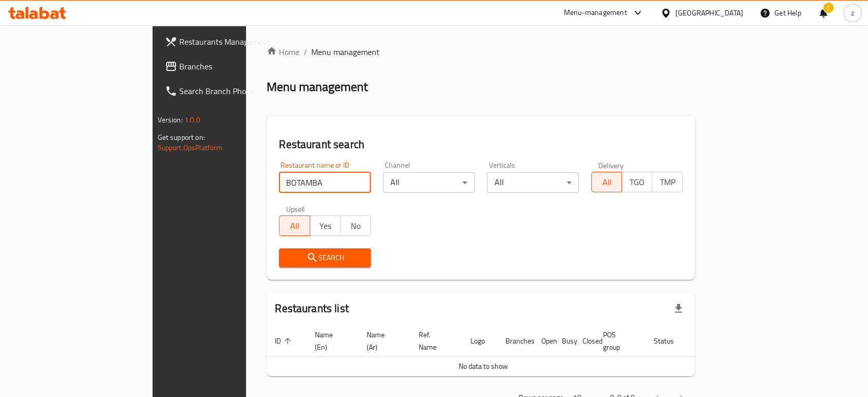
type input "BOTAMBA"
click at [287, 253] on span "Search" at bounding box center [325, 257] width 76 height 13
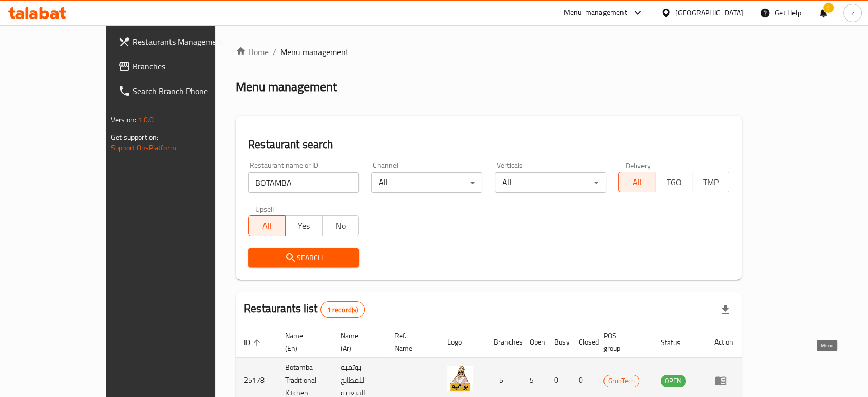
click at [726, 376] on icon "enhanced table" at bounding box center [720, 380] width 11 height 9
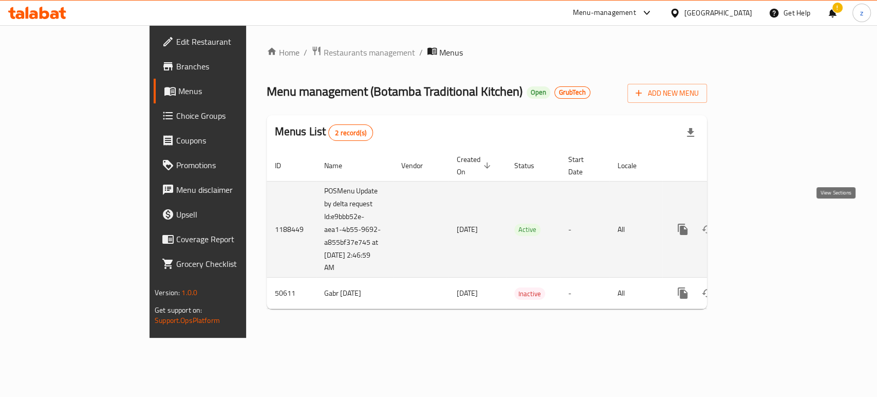
click at [763, 223] on icon "enhanced table" at bounding box center [756, 229] width 12 height 12
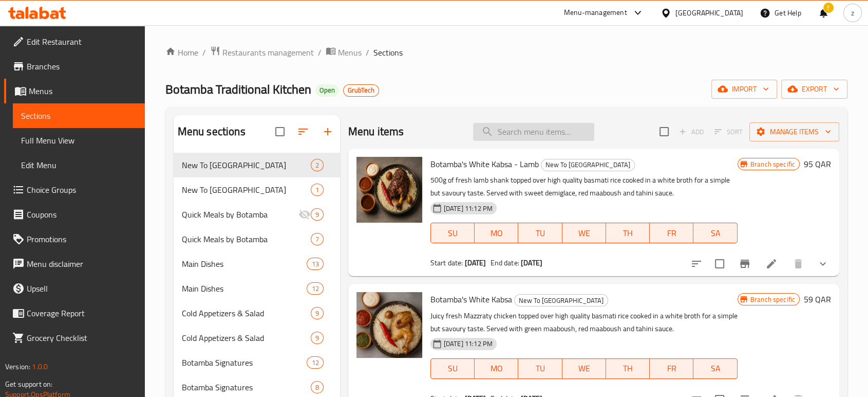
click at [532, 128] on input "search" at bounding box center [533, 132] width 121 height 18
paste input "Botamba Rkaba Tender Neck Meat"
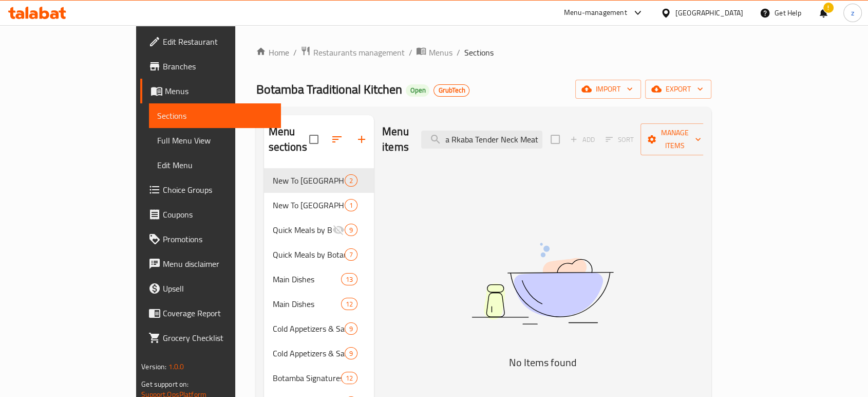
drag, startPoint x: 531, startPoint y: 132, endPoint x: 645, endPoint y: 135, distance: 113.6
click at [645, 135] on div "Menu items Botamba Rkaba Tender Neck Meat Add Sort Manage items" at bounding box center [542, 139] width 321 height 49
drag, startPoint x: 533, startPoint y: 130, endPoint x: 457, endPoint y: 134, distance: 76.1
click at [457, 134] on div "Menu items BotambaRkaba Add Sort Manage items" at bounding box center [542, 139] width 321 height 49
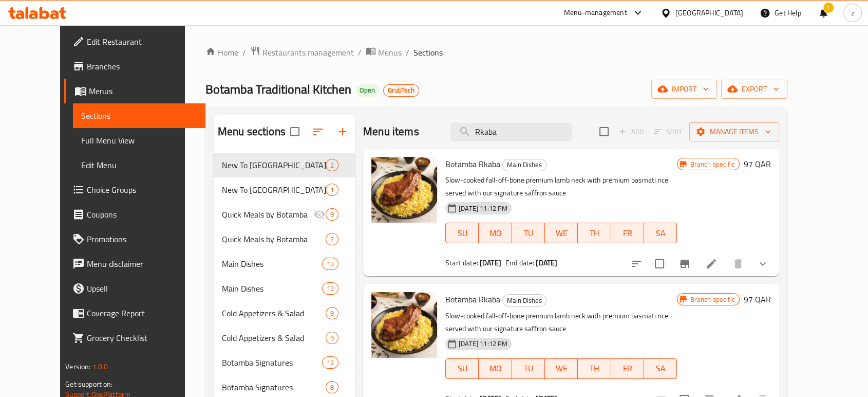
scroll to position [57, 0]
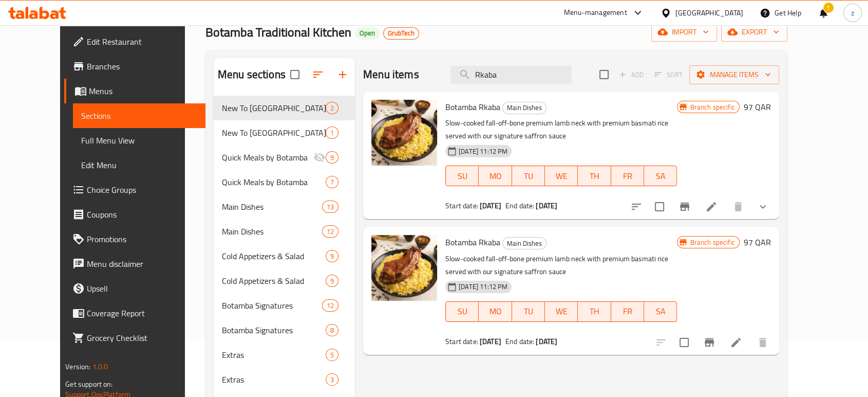
drag, startPoint x: 548, startPoint y: 73, endPoint x: 463, endPoint y: 71, distance: 85.3
click at [463, 72] on div "Menu items Rkaba Add Sort Manage items" at bounding box center [571, 74] width 416 height 33
paste input "Machboos Botamba Signature"
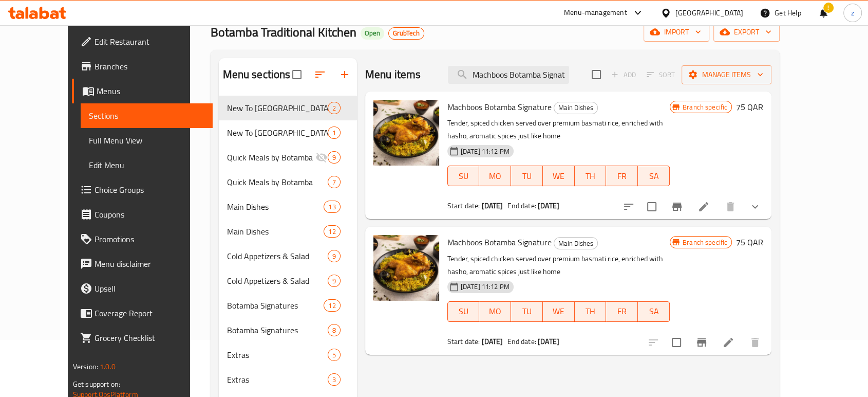
scroll to position [0, 12]
drag, startPoint x: 496, startPoint y: 76, endPoint x: 610, endPoint y: 77, distance: 114.0
click at [610, 77] on div "Menu items Machboos Botamba Signature Add Sort Manage items" at bounding box center [568, 74] width 406 height 33
paste input "ndi"
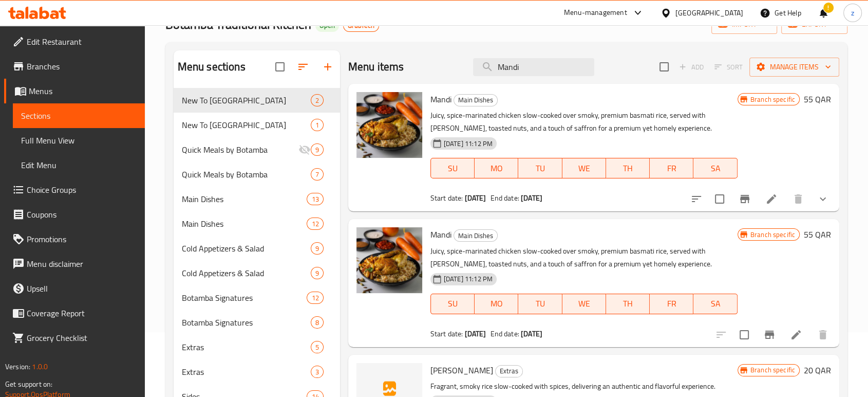
scroll to position [57, 0]
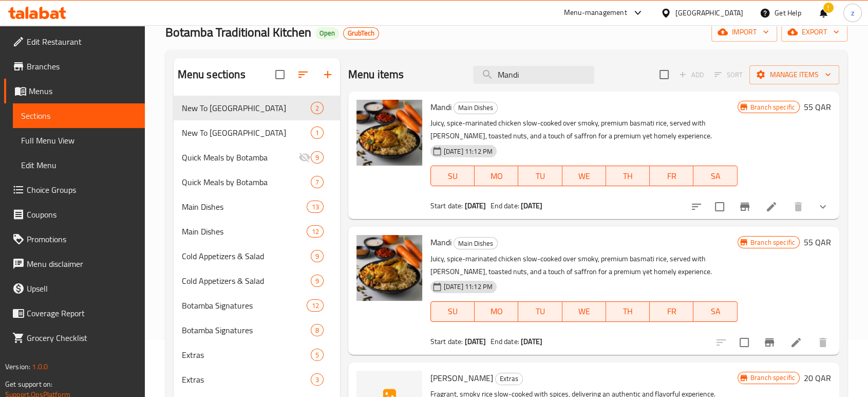
type input "Mandi"
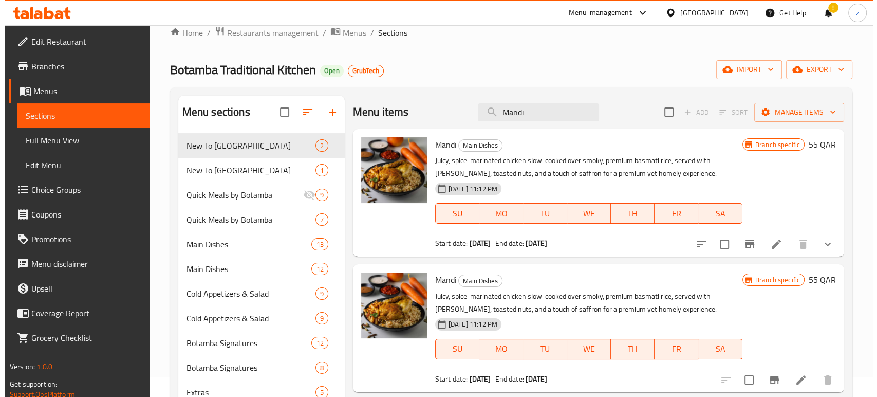
scroll to position [0, 0]
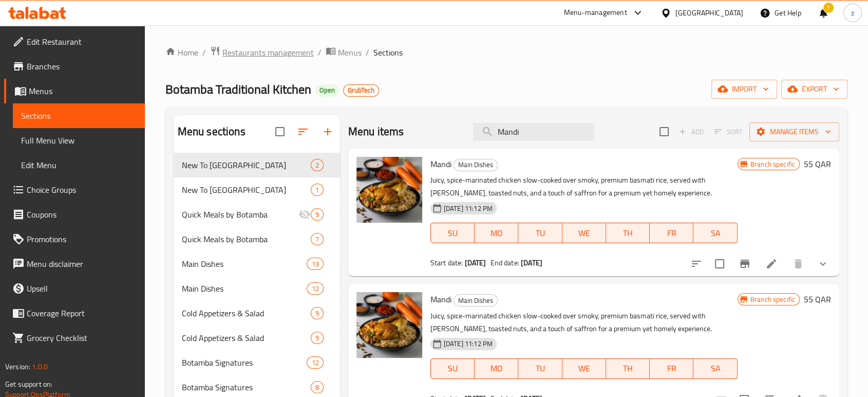
click at [275, 52] on span "Restaurants management" at bounding box center [267, 52] width 91 height 12
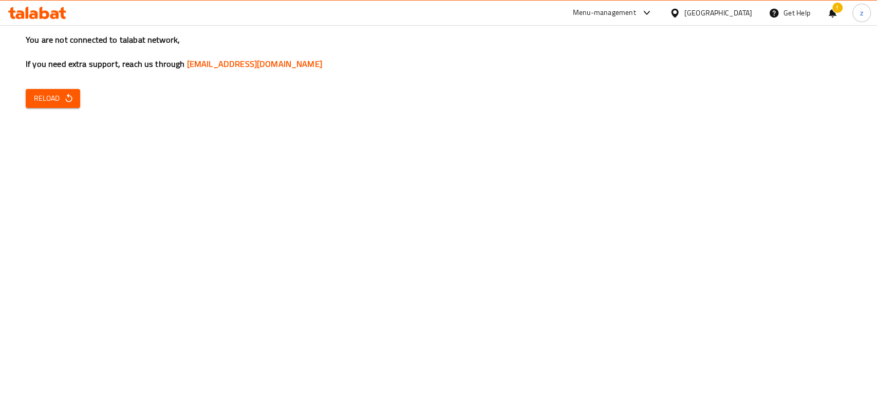
click at [48, 98] on span "Reload" at bounding box center [53, 98] width 38 height 13
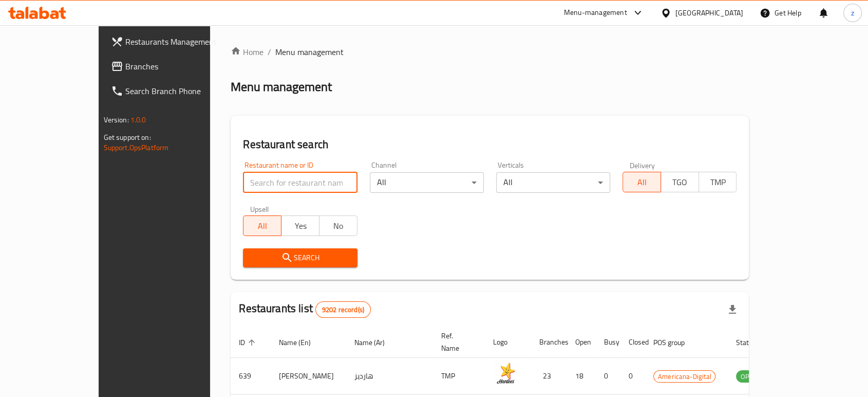
click at [243, 188] on input "search" at bounding box center [300, 182] width 114 height 21
type input "Al Masri Restaurant"
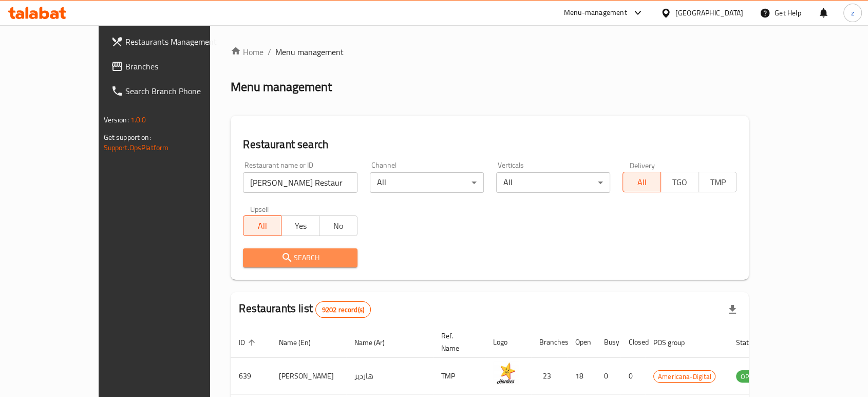
click at [282, 260] on span "Search" at bounding box center [300, 257] width 98 height 13
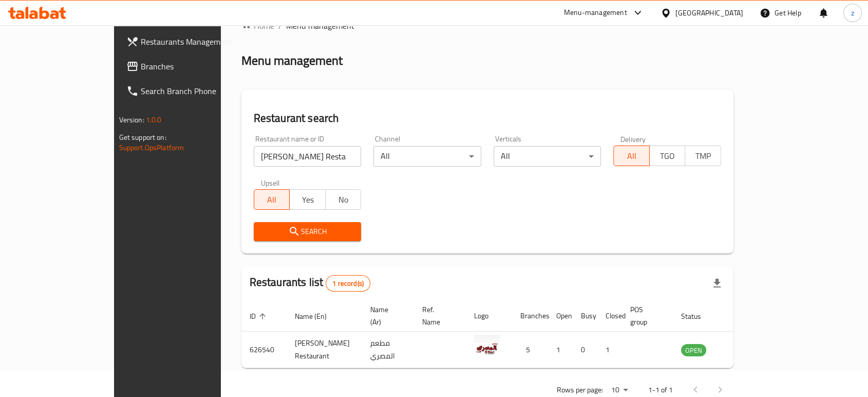
scroll to position [41, 0]
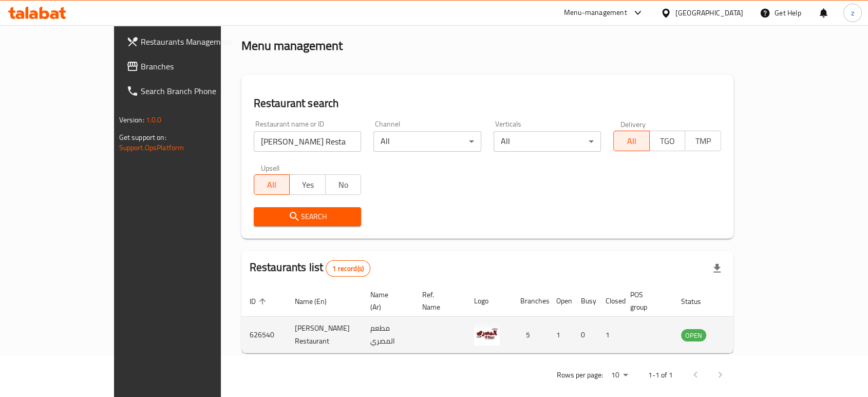
click at [747, 328] on icon "enhanced table" at bounding box center [741, 334] width 12 height 12
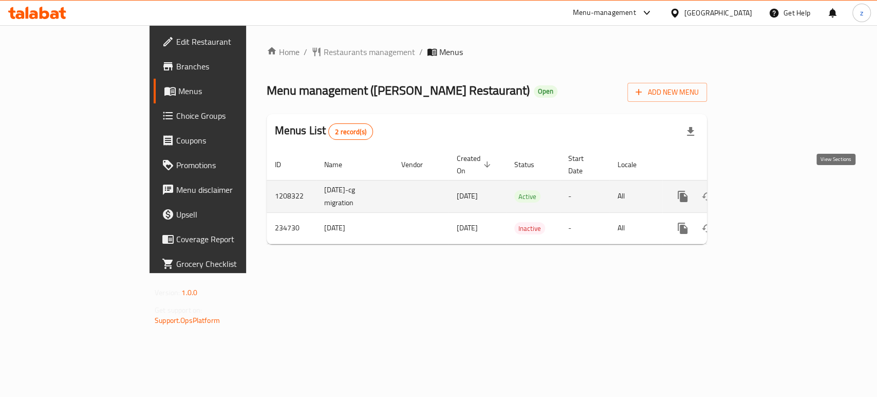
click at [763, 190] on icon "enhanced table" at bounding box center [756, 196] width 12 height 12
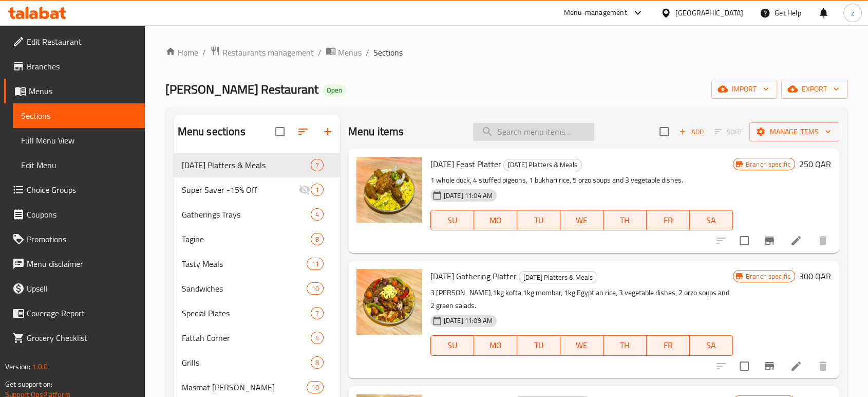
click at [493, 134] on input "search" at bounding box center [533, 132] width 121 height 18
paste input "Shish Tawook Kilo Plate"
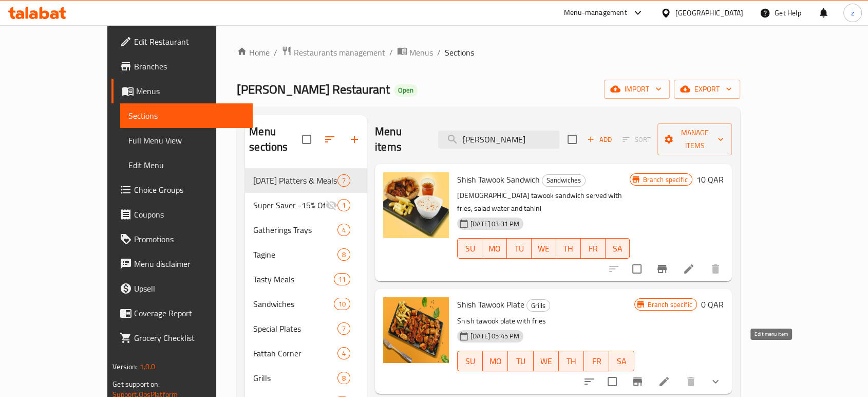
type input "Shish Tawook"
click at [670, 375] on icon at bounding box center [664, 381] width 12 height 12
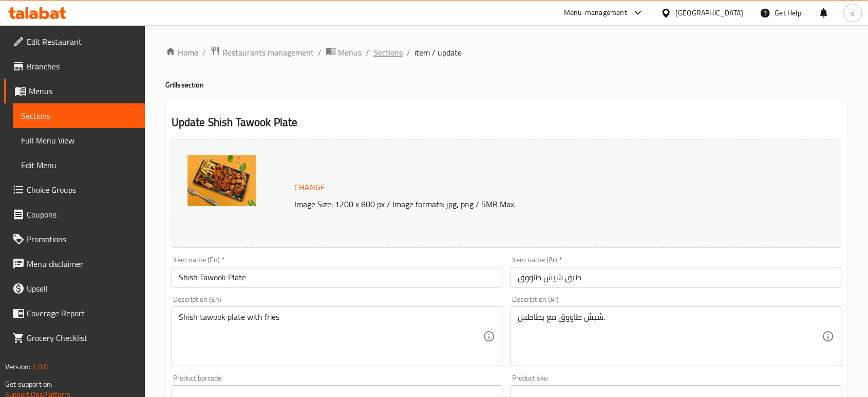
click at [386, 55] on span "Sections" at bounding box center [387, 52] width 29 height 12
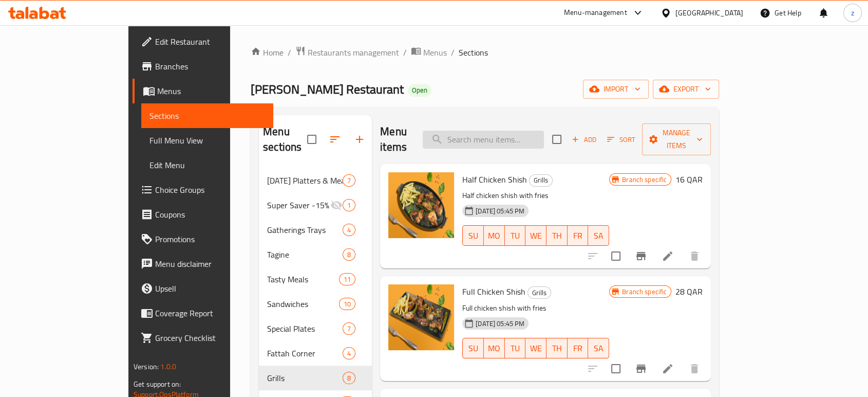
click at [535, 133] on input "search" at bounding box center [483, 139] width 121 height 18
paste input "Tarb Kilo Plate"
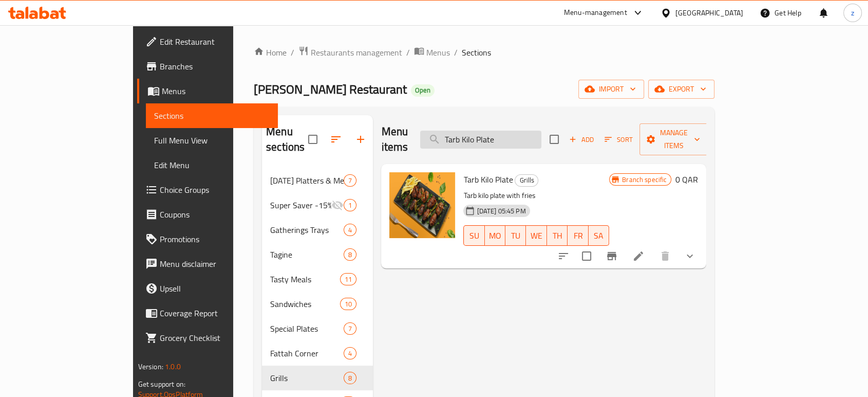
click at [500, 133] on input "Tarb Kilo Plate" at bounding box center [480, 139] width 121 height 18
click at [499, 131] on input "Tarb Kilo Plate" at bounding box center [480, 139] width 121 height 18
click at [497, 134] on input "Tarb Kilo Plate" at bounding box center [480, 139] width 121 height 18
type input "Tarb Kilo Plate"
click at [643, 251] on icon at bounding box center [638, 255] width 9 height 9
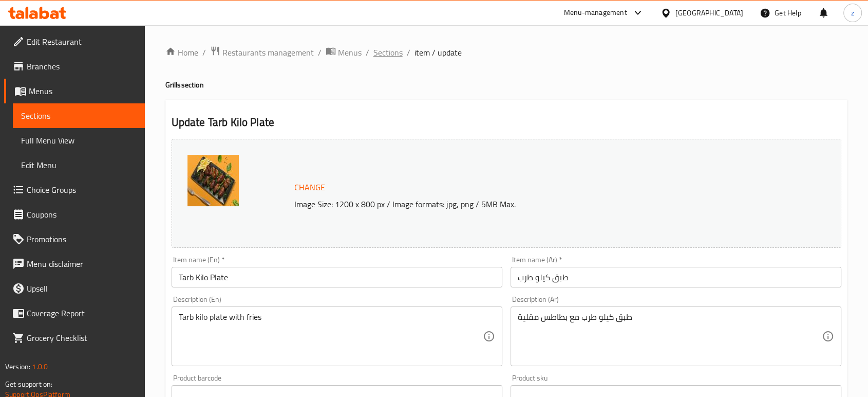
click at [387, 51] on span "Sections" at bounding box center [387, 52] width 29 height 12
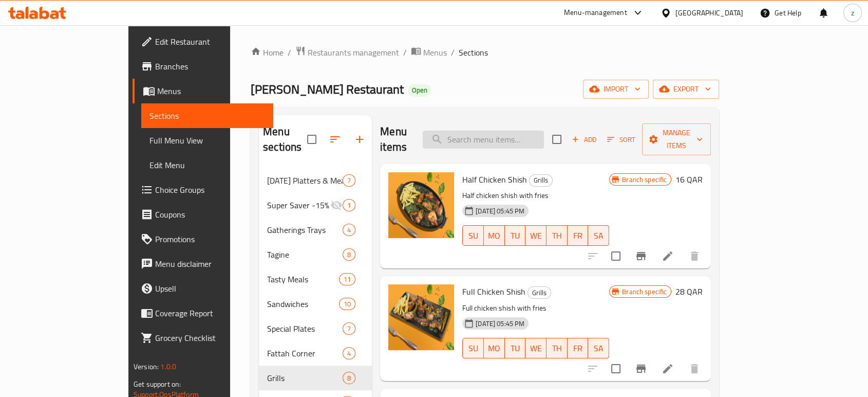
click at [518, 130] on input "search" at bounding box center [483, 139] width 121 height 18
paste input "Ribs Kilo Plate"
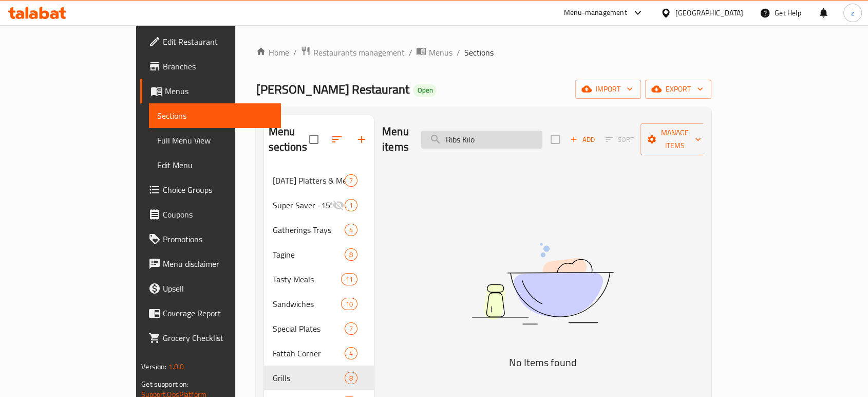
click at [497, 130] on input "Ribs Kilo" at bounding box center [481, 139] width 121 height 18
click at [533, 136] on input "Ribs Kilo" at bounding box center [481, 139] width 121 height 18
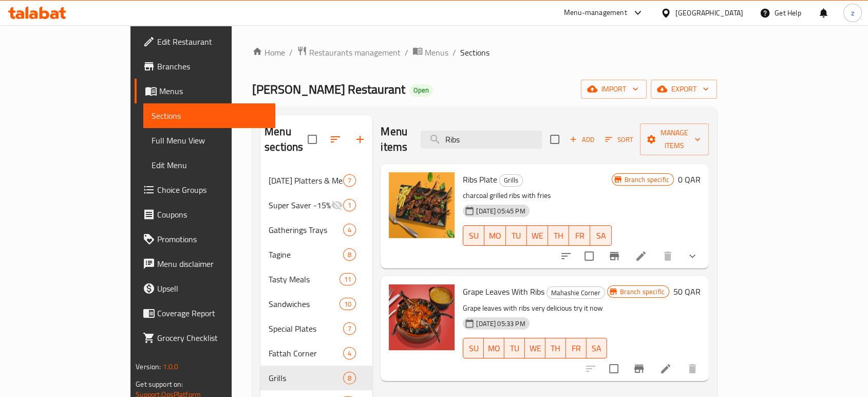
type input "Ribs"
click at [647, 250] on icon at bounding box center [641, 256] width 12 height 12
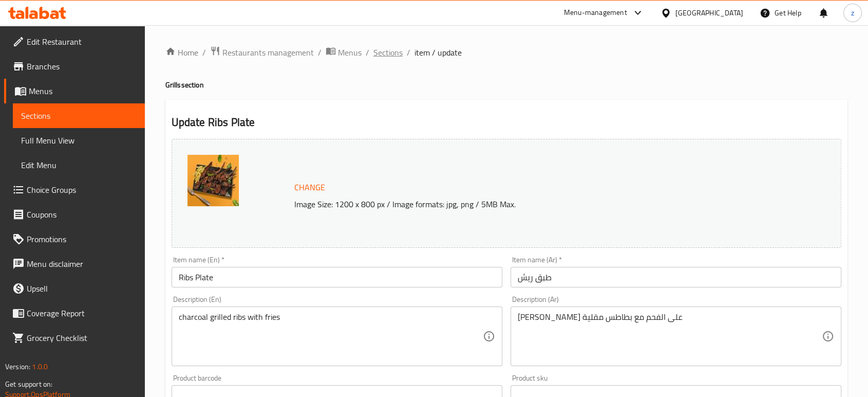
click at [387, 51] on span "Sections" at bounding box center [387, 52] width 29 height 12
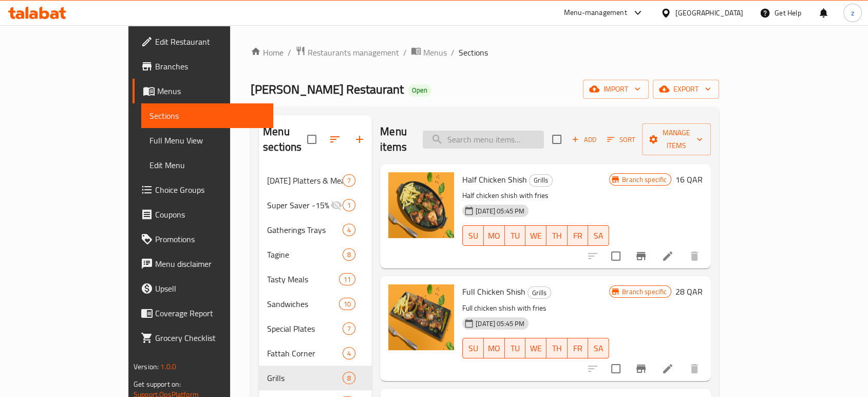
click at [516, 132] on input "search" at bounding box center [483, 139] width 121 height 18
paste input "Kofta"
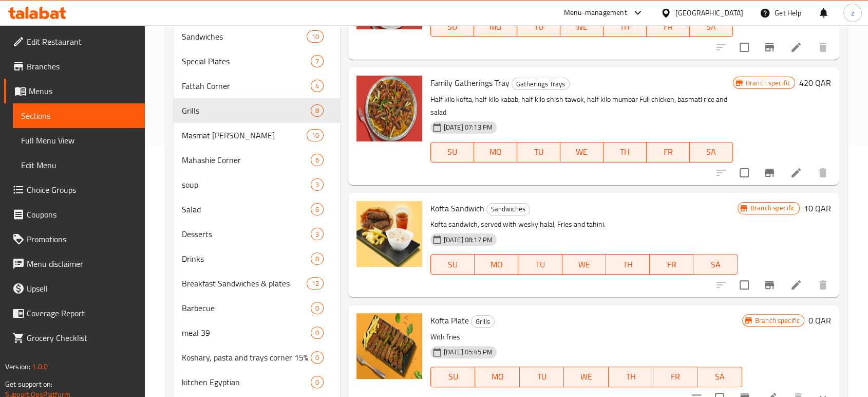
scroll to position [285, 0]
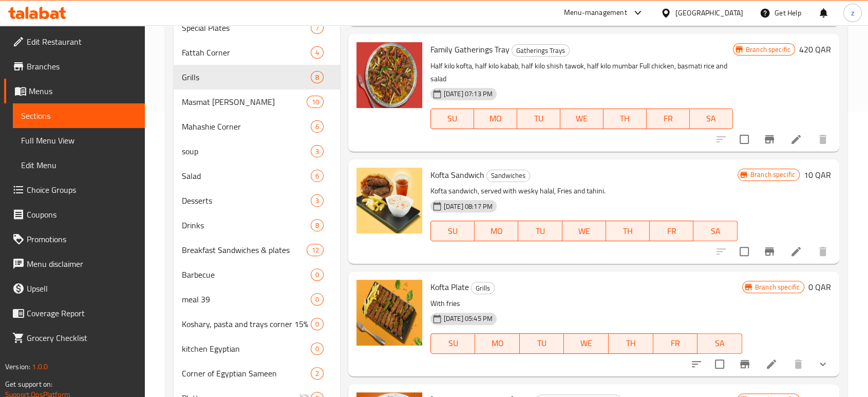
type input "Kofta"
click at [765, 365] on icon at bounding box center [771, 364] width 12 height 12
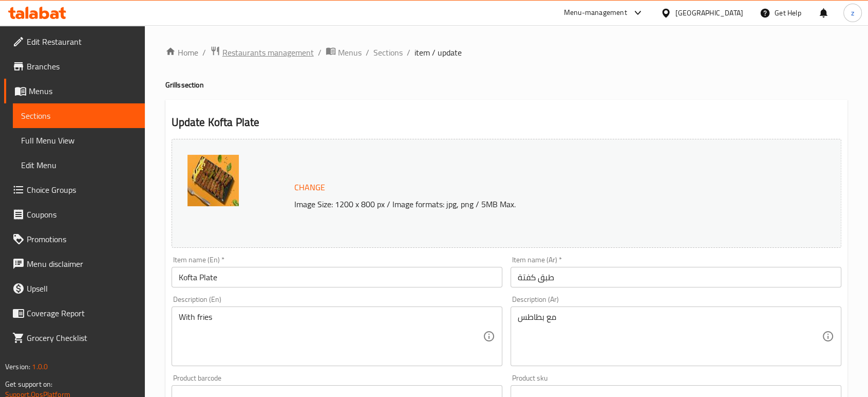
click at [264, 48] on span "Restaurants management" at bounding box center [267, 52] width 91 height 12
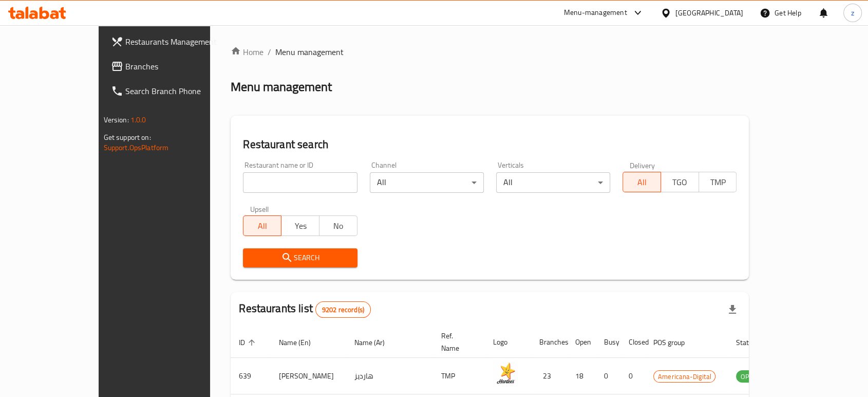
click at [243, 182] on input "search" at bounding box center [300, 182] width 114 height 21
click button "Search" at bounding box center [300, 257] width 114 height 19
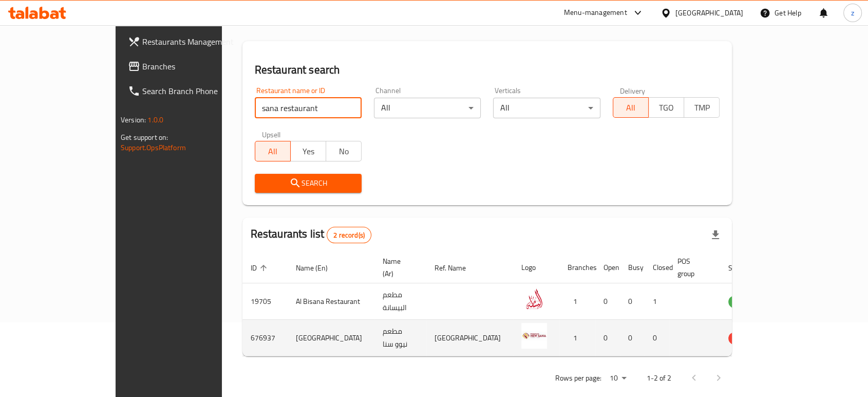
scroll to position [77, 0]
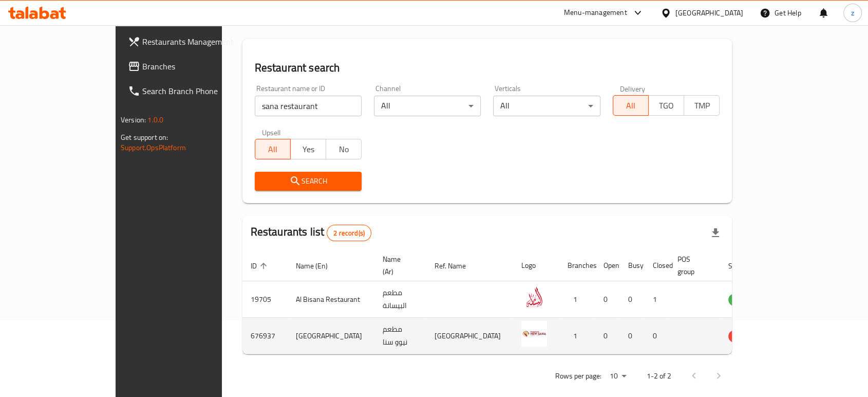
drag, startPoint x: 214, startPoint y: 318, endPoint x: 393, endPoint y: 315, distance: 179.8
click at [363, 317] on tr "676937 New Sana Restaurant مطعم نيوو سنا New Sana Restaurant 1 0 0 0 HIDDEN" at bounding box center [525, 335] width 567 height 36
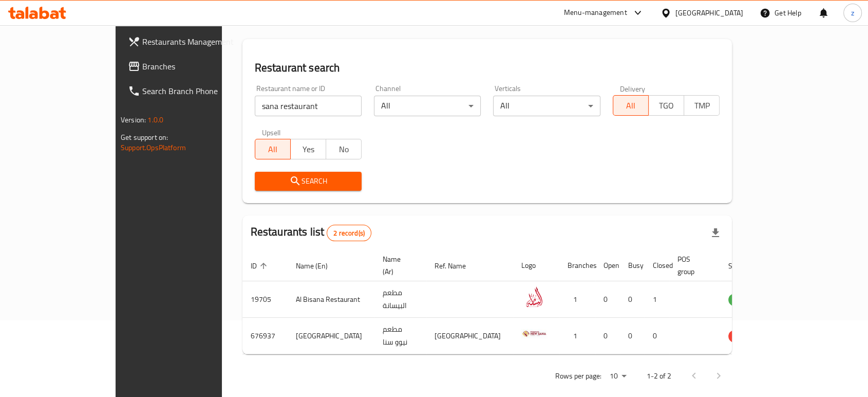
click at [436, 362] on div "Rows per page: 10 1-2 of 2" at bounding box center [487, 375] width 490 height 27
drag, startPoint x: 255, startPoint y: 98, endPoint x: 168, endPoint y: 113, distance: 87.6
click at [242, 113] on div "Restaurant search Restaurant name or ID sana restaurant Restaurant name or ID C…" at bounding box center [487, 121] width 490 height 164
paste input "a"
type input "sanaa"
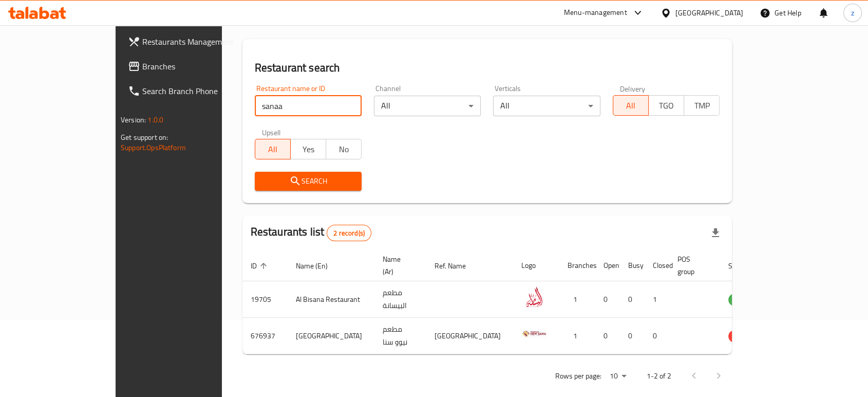
click button "Search" at bounding box center [308, 181] width 107 height 19
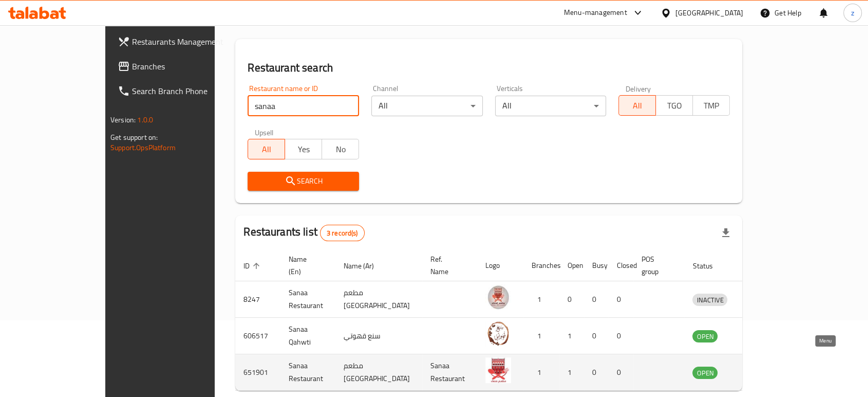
click at [760, 366] on icon "enhanced table" at bounding box center [754, 372] width 12 height 12
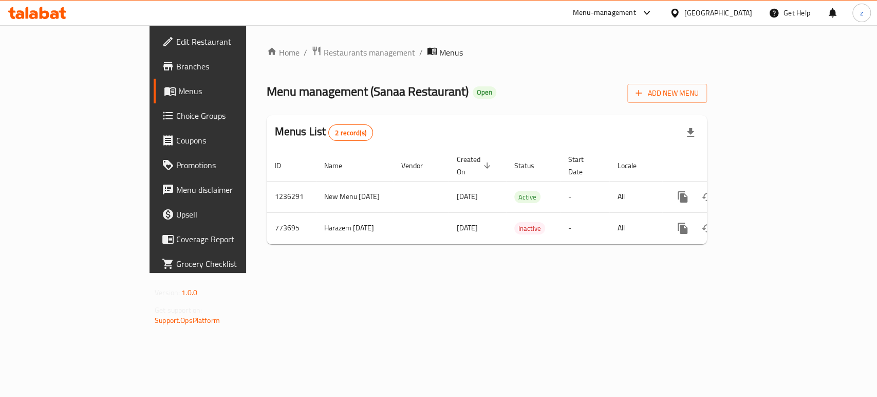
click at [176, 67] on span "Branches" at bounding box center [231, 66] width 111 height 12
